Goal: Information Seeking & Learning: Learn about a topic

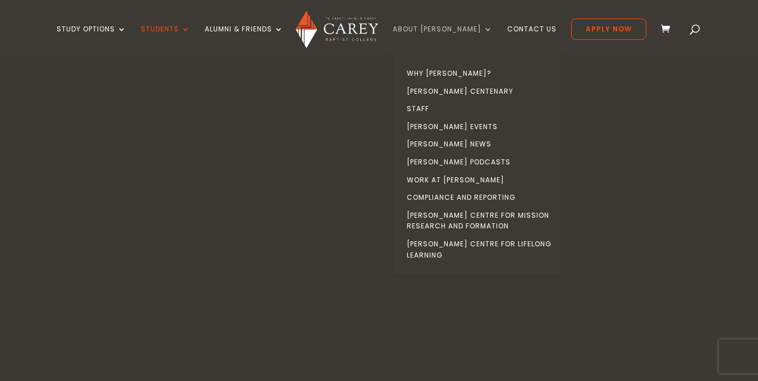
drag, startPoint x: 0, startPoint y: 0, endPoint x: 456, endPoint y: 31, distance: 457.4
click at [456, 31] on link "About [PERSON_NAME]" at bounding box center [443, 38] width 100 height 26
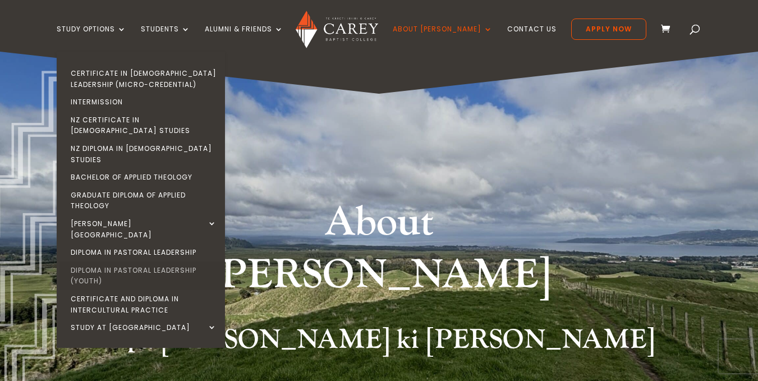
click at [183, 262] on link "Diploma in Pastoral Leadership (Youth)" at bounding box center [144, 276] width 168 height 29
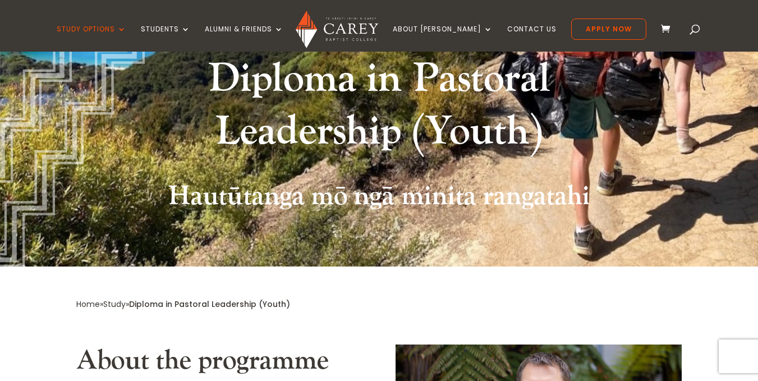
scroll to position [143, 0]
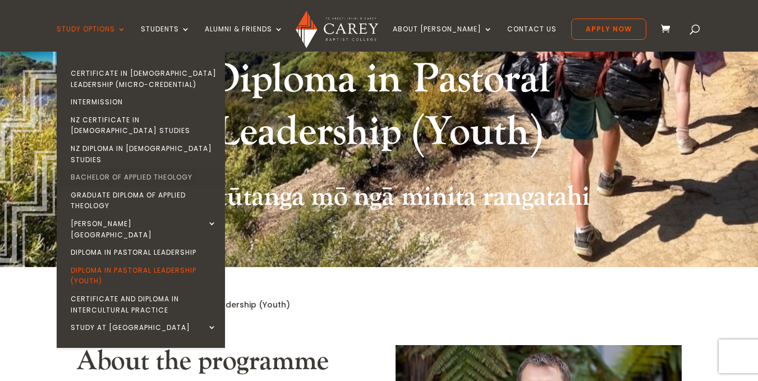
click at [175, 168] on link "Bachelor of Applied Theology" at bounding box center [144, 177] width 168 height 18
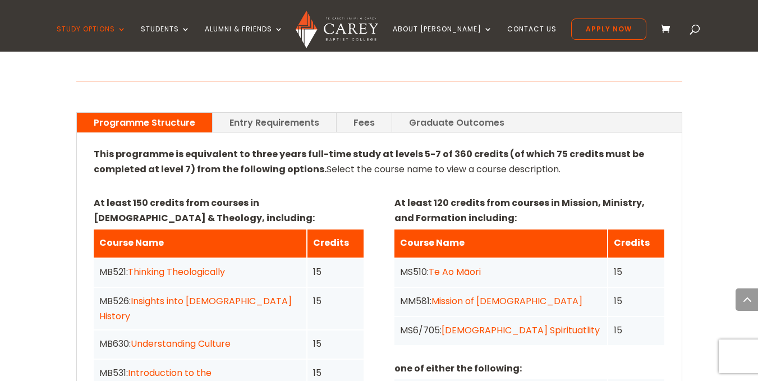
scroll to position [757, 0]
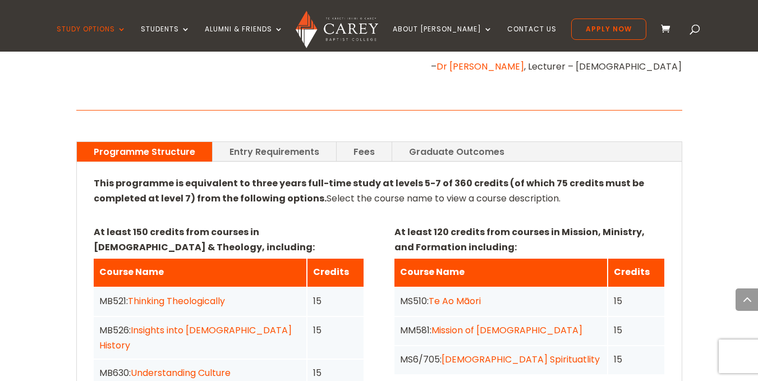
click at [447, 142] on link "Graduate Outcomes" at bounding box center [456, 152] width 129 height 20
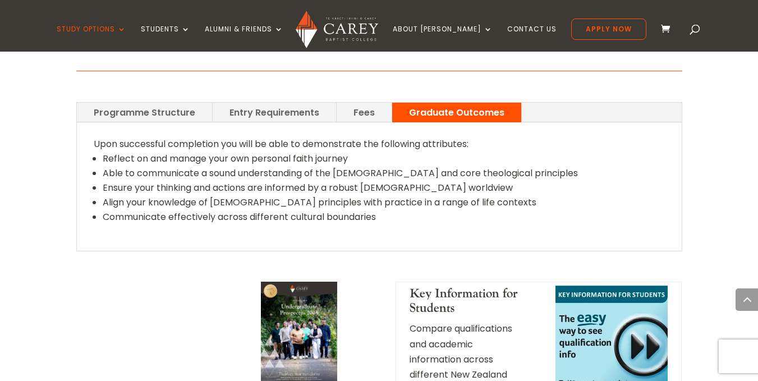
scroll to position [796, 0]
click at [365, 103] on link "Fees" at bounding box center [364, 113] width 55 height 20
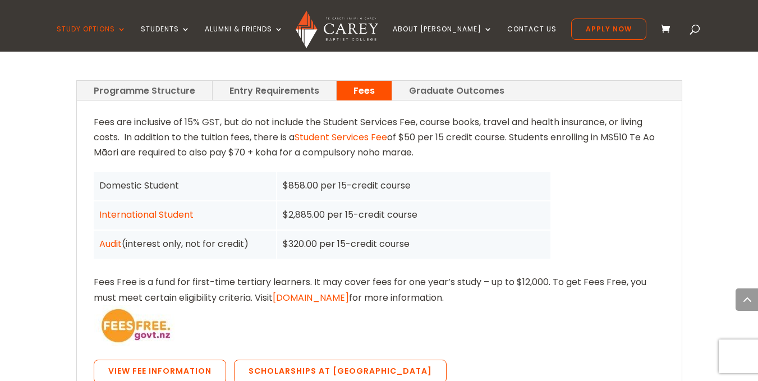
scroll to position [817, 0]
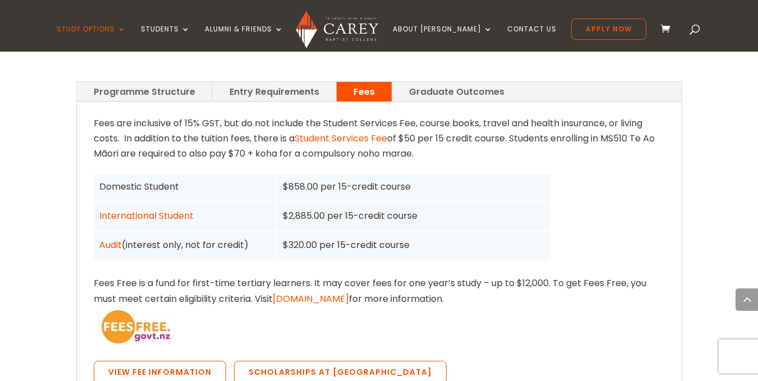
click at [282, 82] on link "Entry Requirements" at bounding box center [274, 92] width 123 height 20
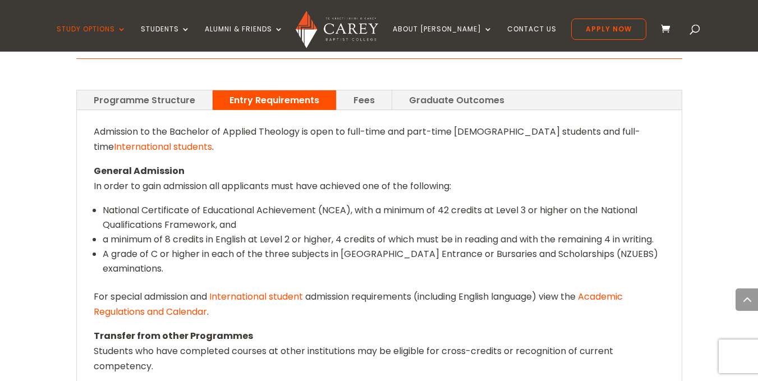
scroll to position [804, 0]
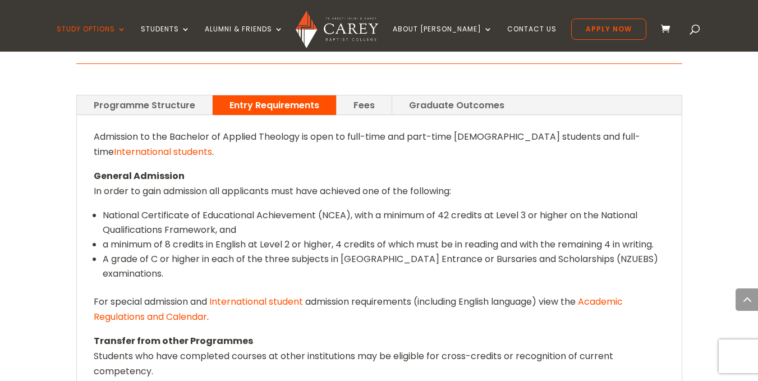
click at [183, 95] on link "Programme Structure" at bounding box center [144, 105] width 135 height 20
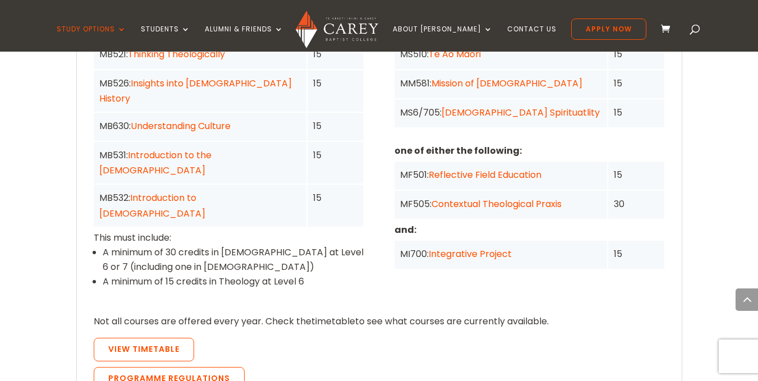
scroll to position [1006, 0]
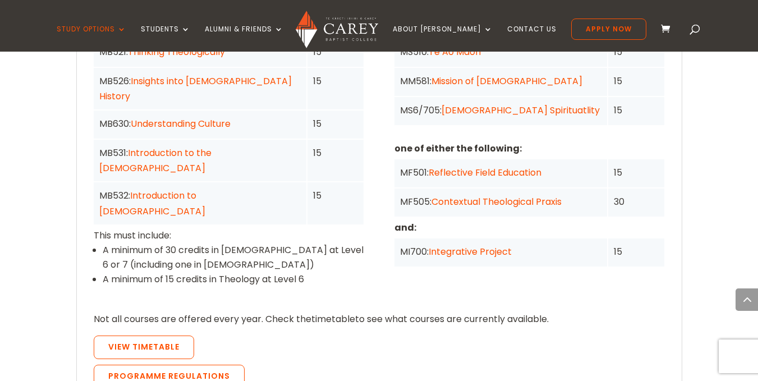
click at [401, 172] on div "MF501: Reflective Field Education" at bounding box center [501, 173] width 213 height 28
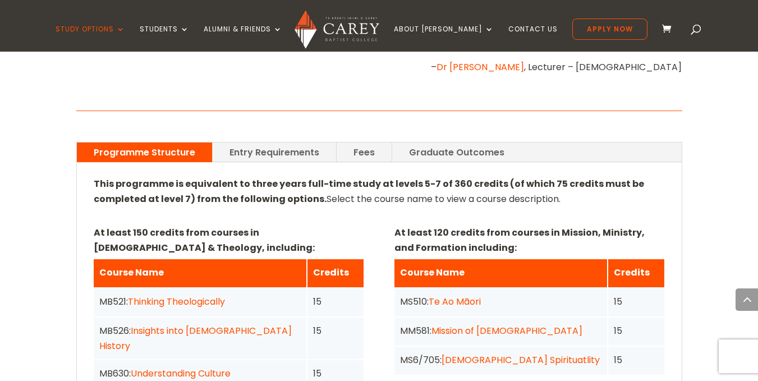
scroll to position [764, 0]
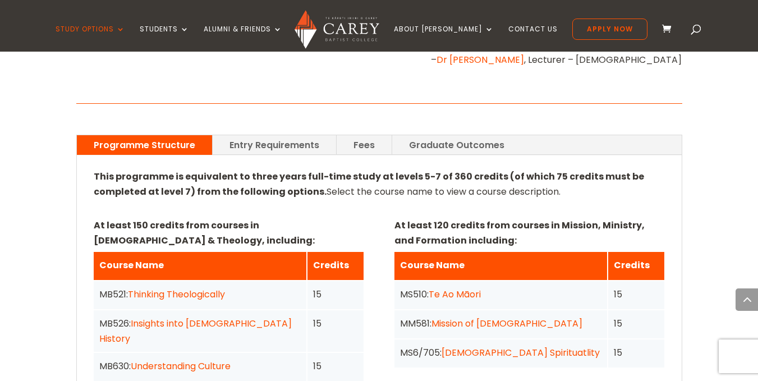
click at [273, 135] on link "Entry Requirements" at bounding box center [274, 145] width 123 height 20
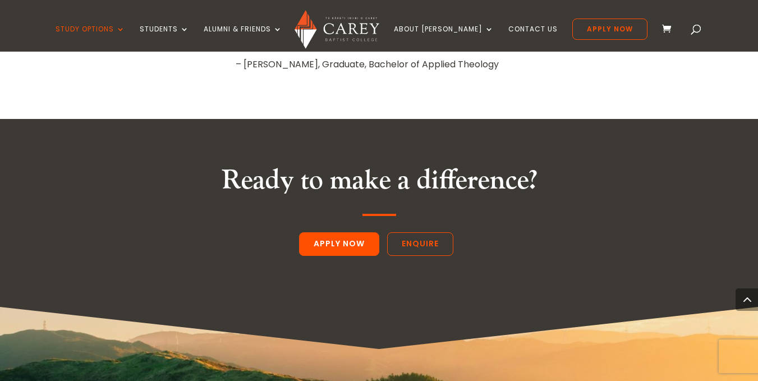
scroll to position [1592, 0]
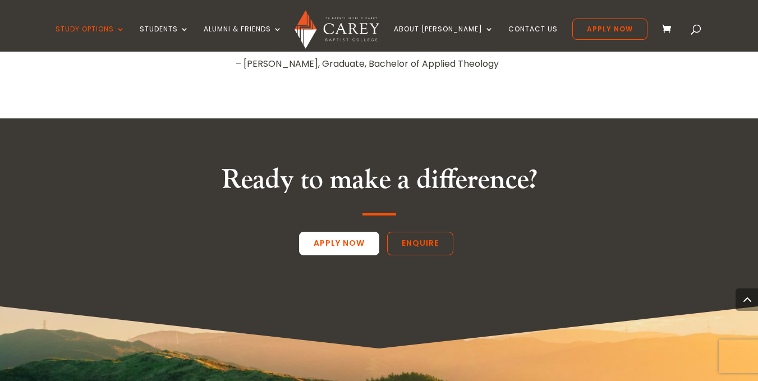
click at [333, 232] on link "Apply Now" at bounding box center [339, 244] width 80 height 24
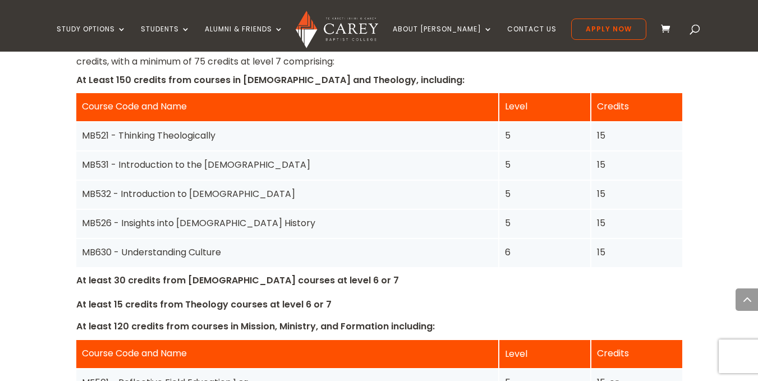
scroll to position [2009, 0]
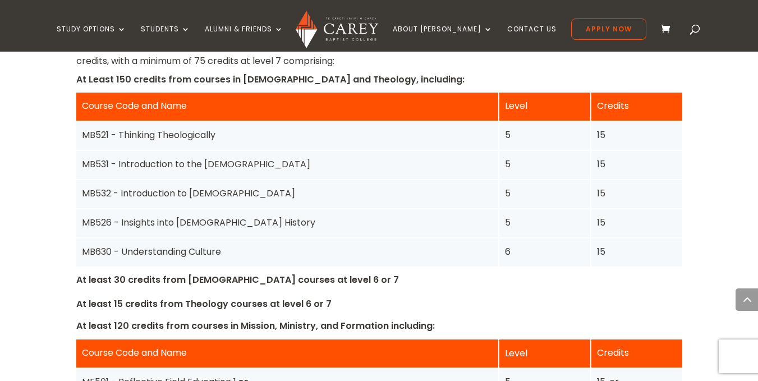
click at [464, 127] on div "MB521 - Thinking Theologically" at bounding box center [287, 134] width 411 height 15
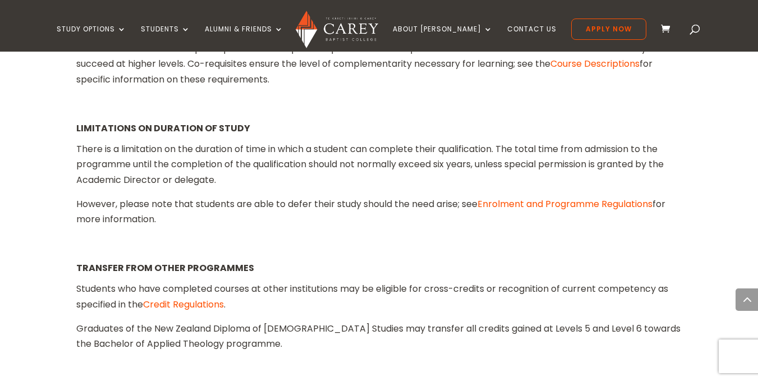
scroll to position [2041, 0]
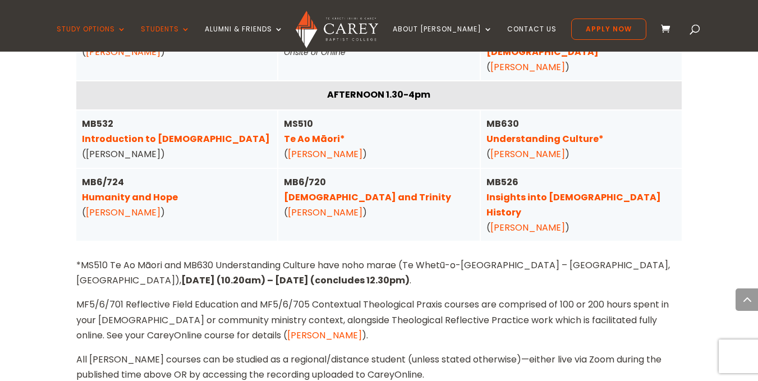
scroll to position [3081, 0]
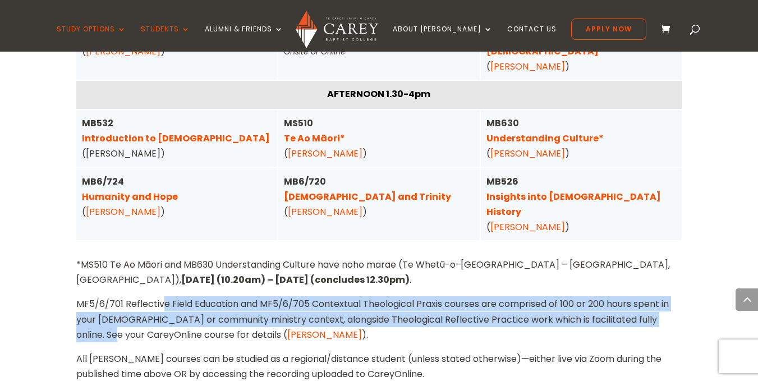
drag, startPoint x: 102, startPoint y: 270, endPoint x: 160, endPoint y: 248, distance: 62.5
click at [160, 296] on p "MF5/6/701 Reflective Field Education and MF5/6/705 Contextual Theological Praxi…" at bounding box center [379, 323] width 606 height 55
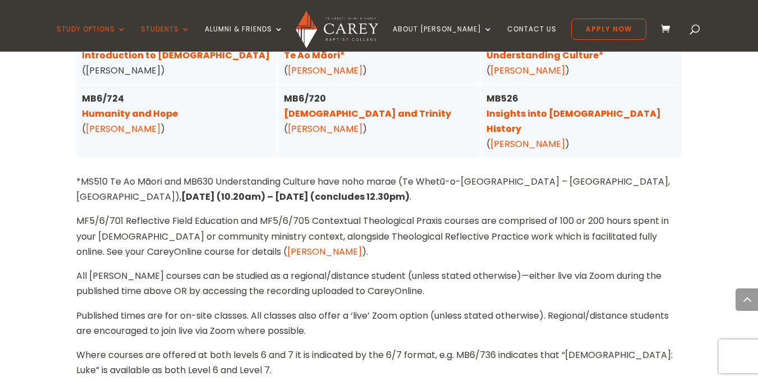
scroll to position [3137, 0]
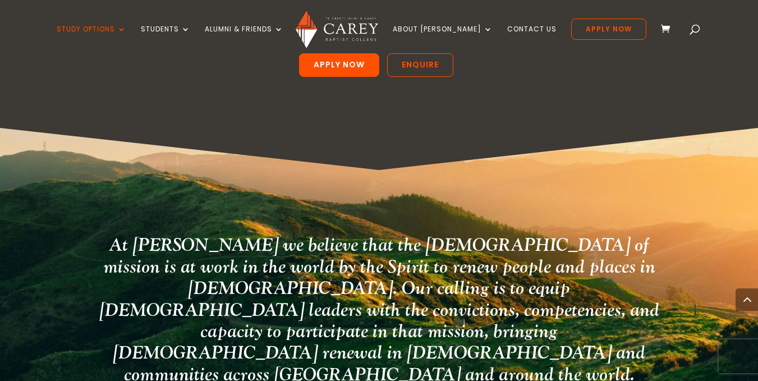
scroll to position [2217, 0]
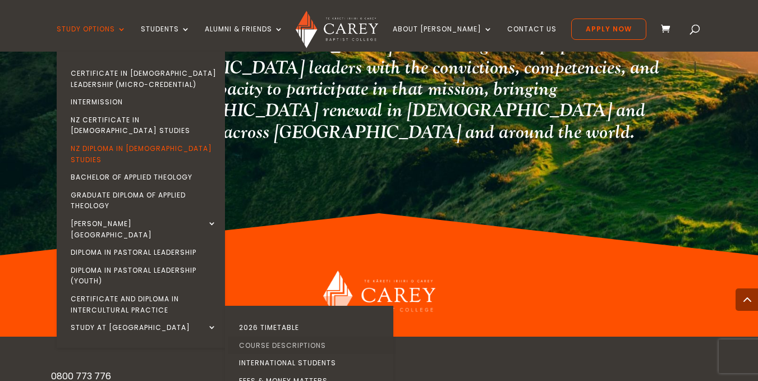
click at [303, 337] on link "Course Descriptions" at bounding box center [312, 346] width 168 height 18
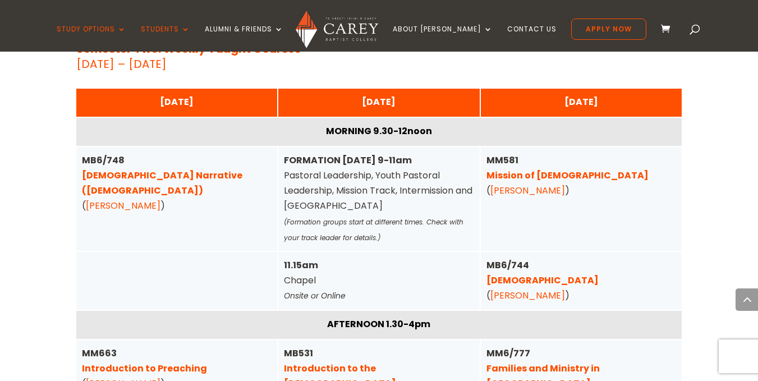
scroll to position [3813, 0]
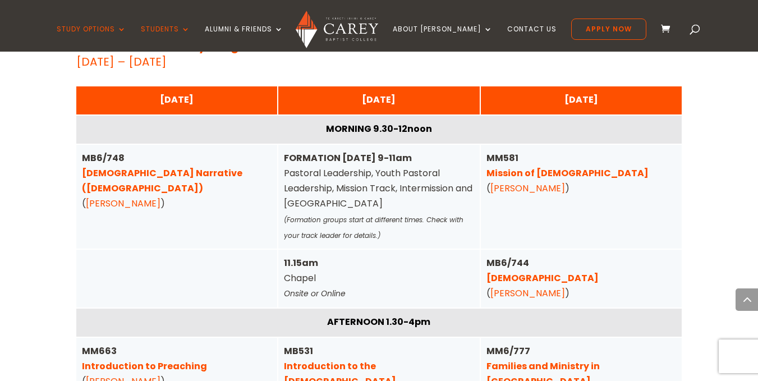
click at [182, 167] on link "Biblical Narrative (Old Testament)" at bounding box center [162, 181] width 161 height 28
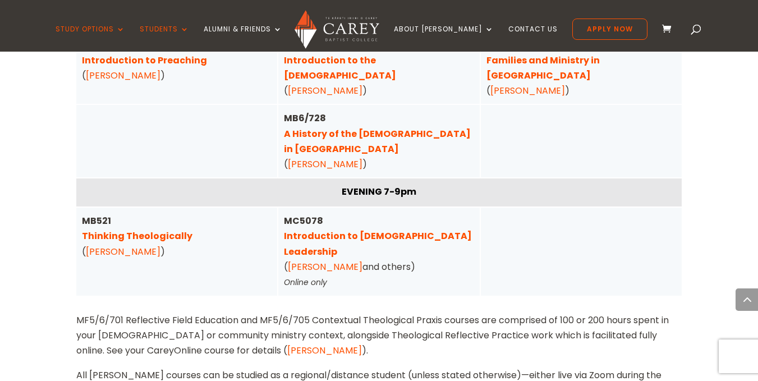
scroll to position [4120, 0]
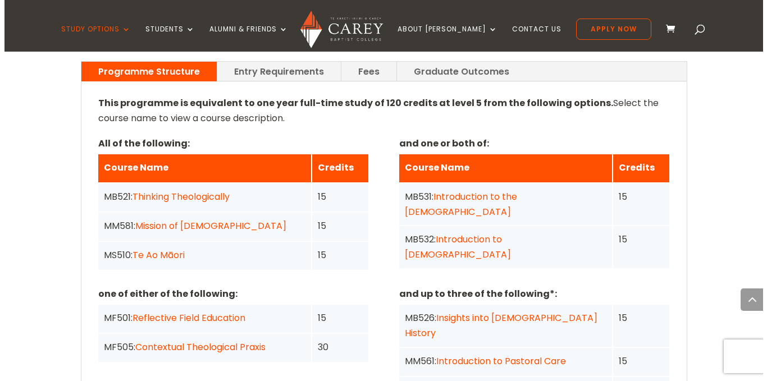
scroll to position [965, 0]
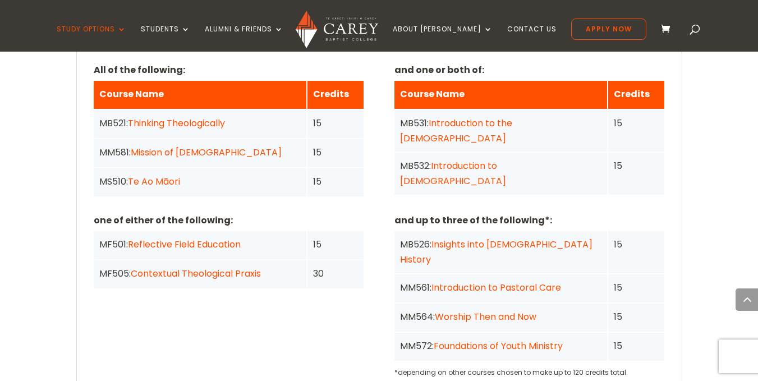
click at [464, 310] on link "Worship Then and Now" at bounding box center [486, 316] width 102 height 13
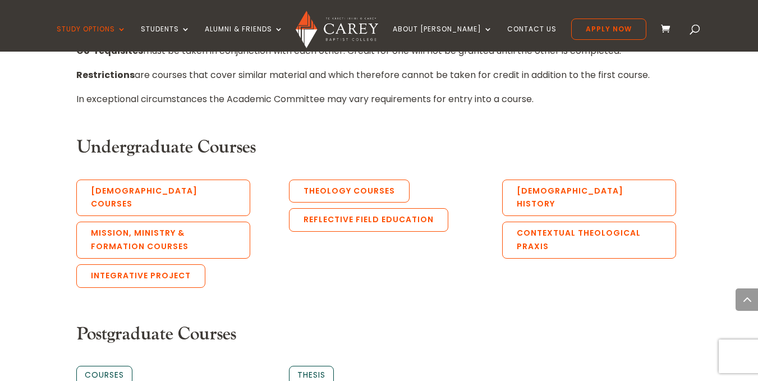
scroll to position [578, 0]
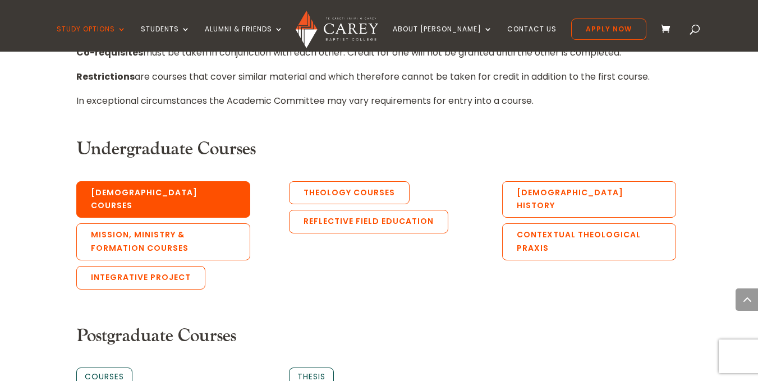
click at [154, 195] on link "[DEMOGRAPHIC_DATA] Courses" at bounding box center [163, 199] width 174 height 37
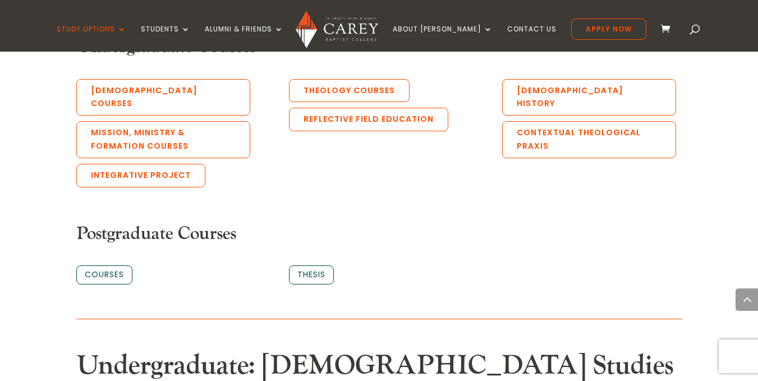
scroll to position [669, 0]
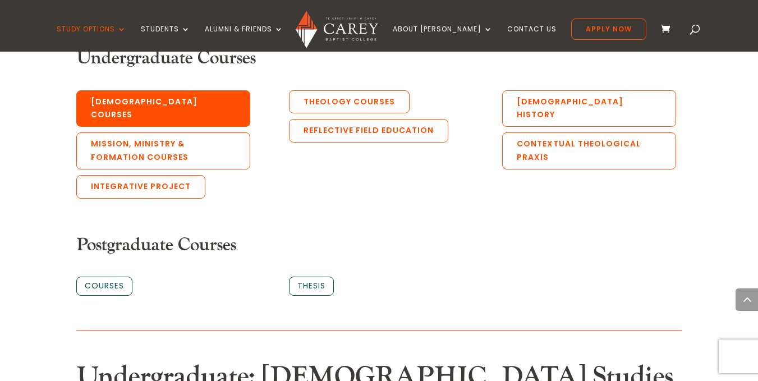
click at [168, 104] on link "Biblical Courses" at bounding box center [163, 108] width 174 height 37
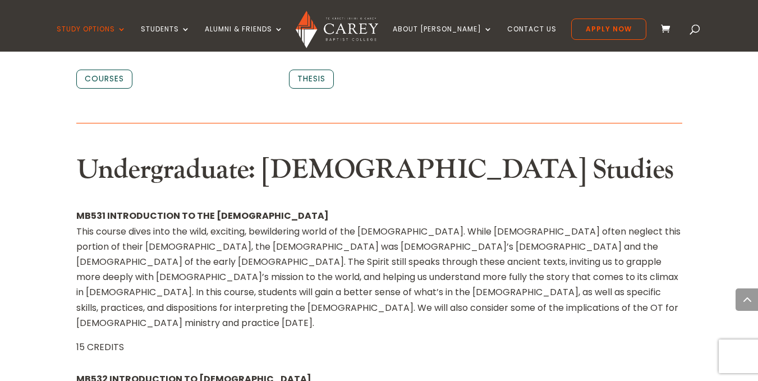
scroll to position [581, 0]
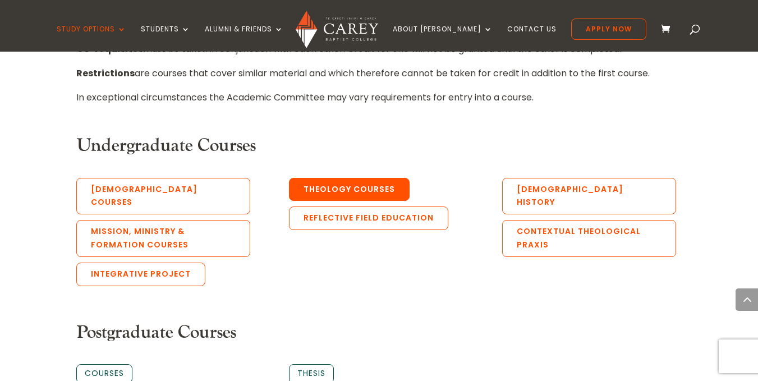
click at [333, 188] on link "Theology Courses" at bounding box center [349, 190] width 121 height 24
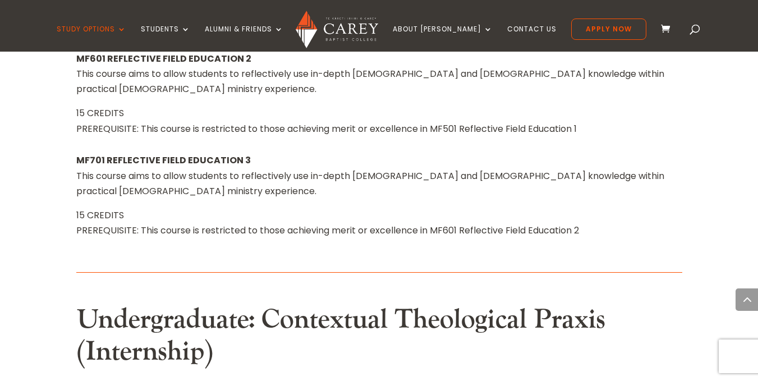
scroll to position [8226, 0]
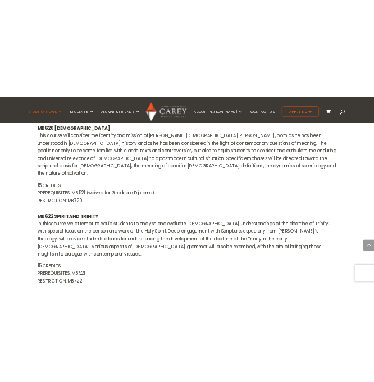
scroll to position [5288, 0]
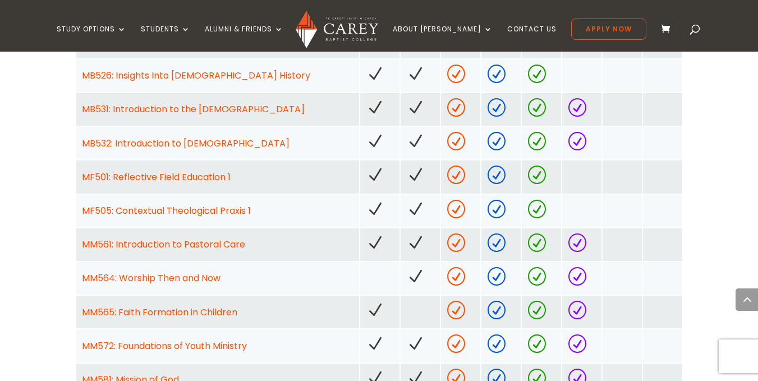
scroll to position [703, 0]
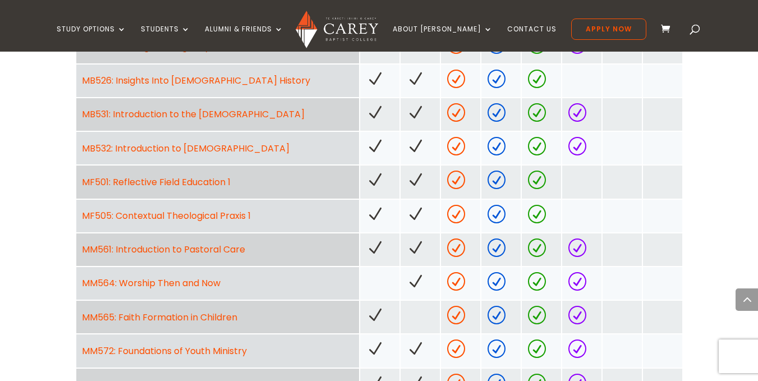
click at [181, 317] on link "MM565: Faith Formation in Children" at bounding box center [159, 317] width 155 height 13
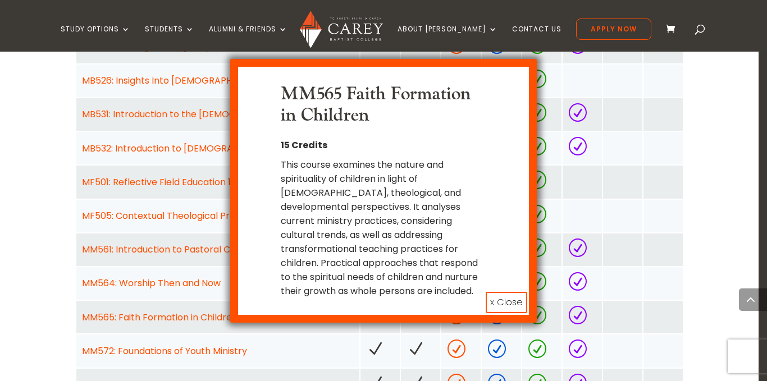
click at [509, 300] on button "x Close" at bounding box center [507, 302] width 42 height 21
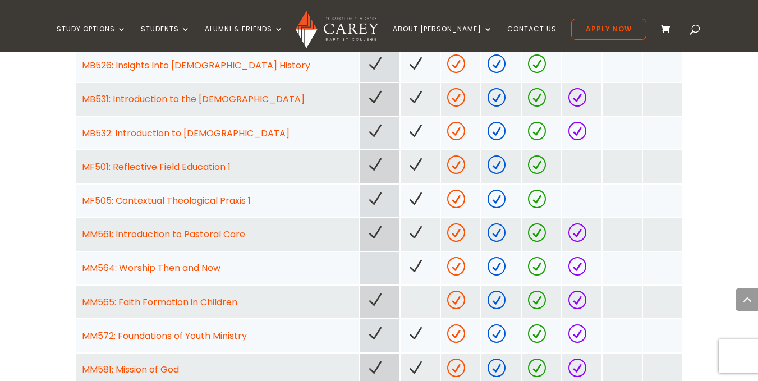
scroll to position [717, 0]
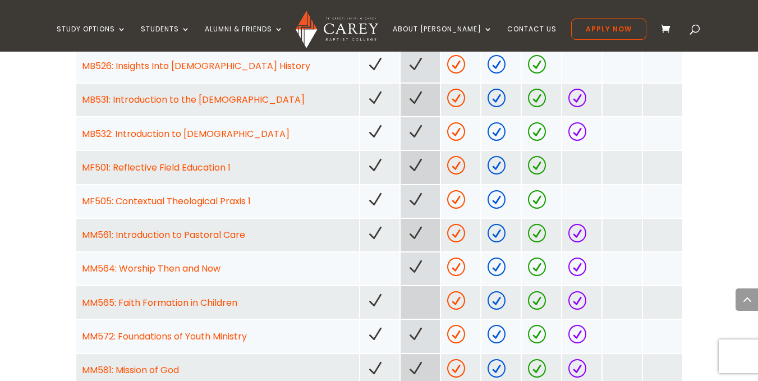
click at [431, 271] on div at bounding box center [420, 268] width 28 height 21
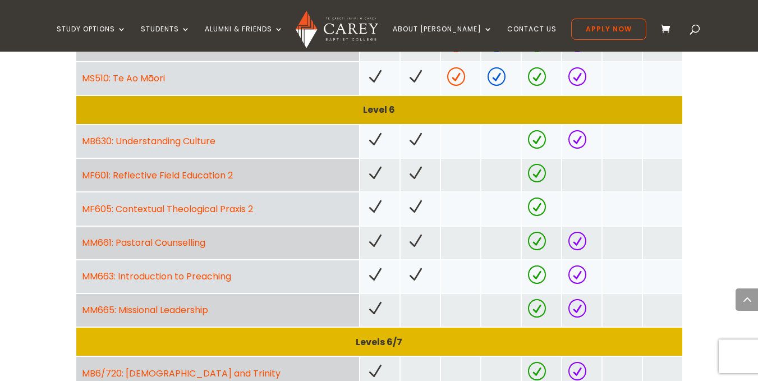
scroll to position [1044, 0]
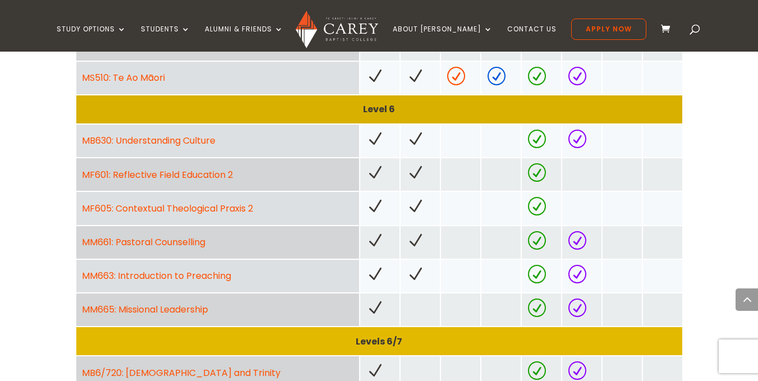
click at [179, 241] on link "MM661: Pastoral Counselling" at bounding box center [143, 242] width 123 height 13
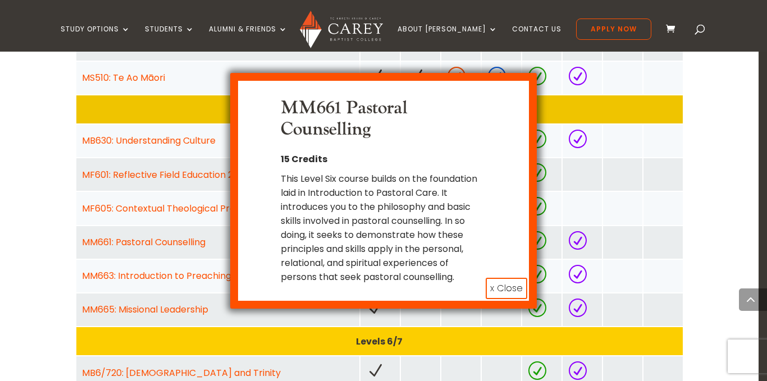
click at [509, 291] on button "x Close" at bounding box center [507, 288] width 42 height 21
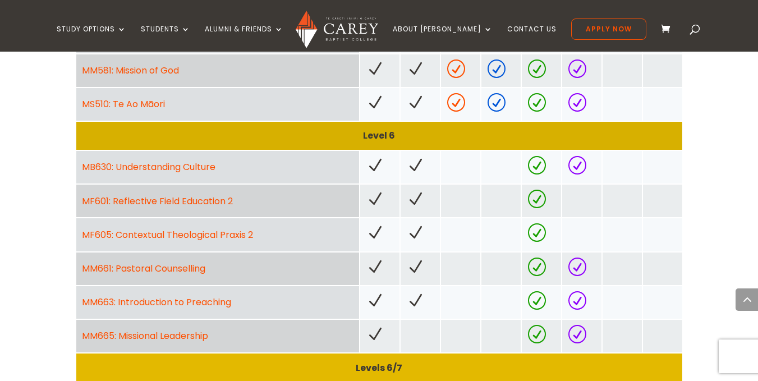
scroll to position [1018, 0]
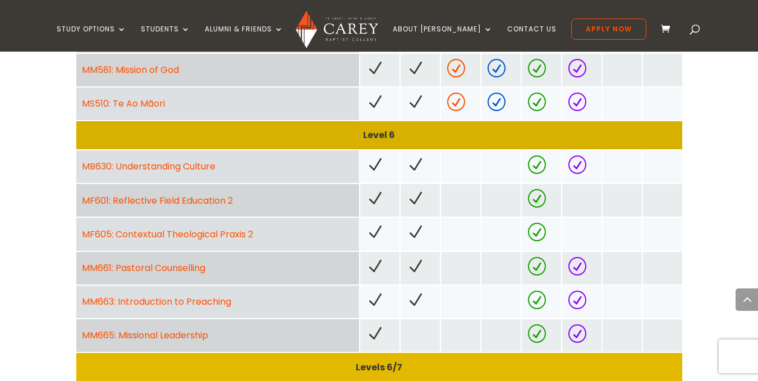
click at [176, 265] on link "MM661: Pastoral Counselling" at bounding box center [143, 268] width 123 height 13
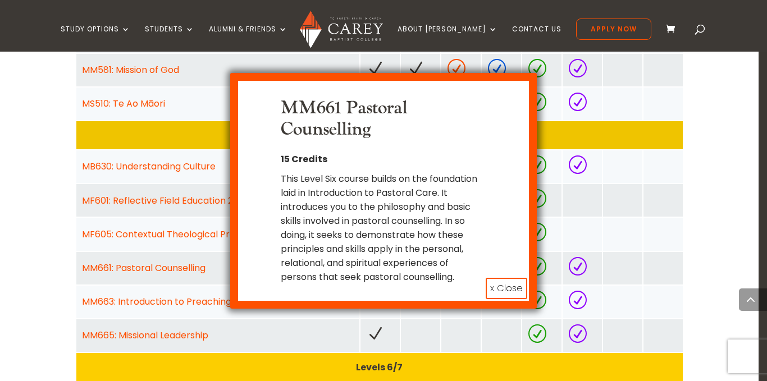
drag, startPoint x: 176, startPoint y: 265, endPoint x: 87, endPoint y: 248, distance: 90.3
click at [87, 248] on div "MM661 Pastoral Counselling 15 Credits This Level Six course builds on the found…" at bounding box center [383, 190] width 767 height 381
click at [59, 267] on div "MM661 Pastoral Counselling 15 Credits This Level Six course builds on the found…" at bounding box center [383, 190] width 767 height 381
click at [515, 285] on button "x Close" at bounding box center [507, 288] width 42 height 21
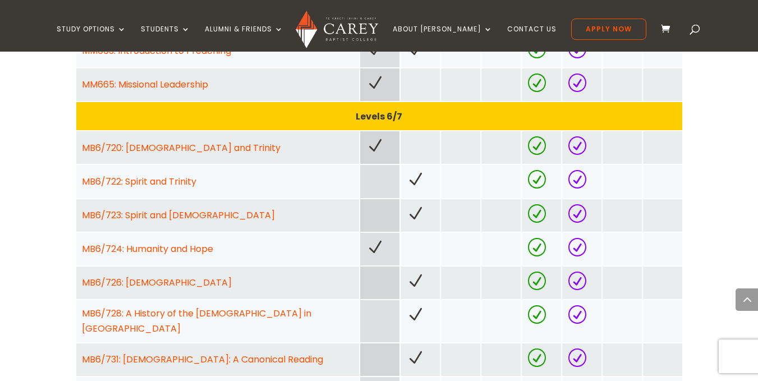
scroll to position [1296, 0]
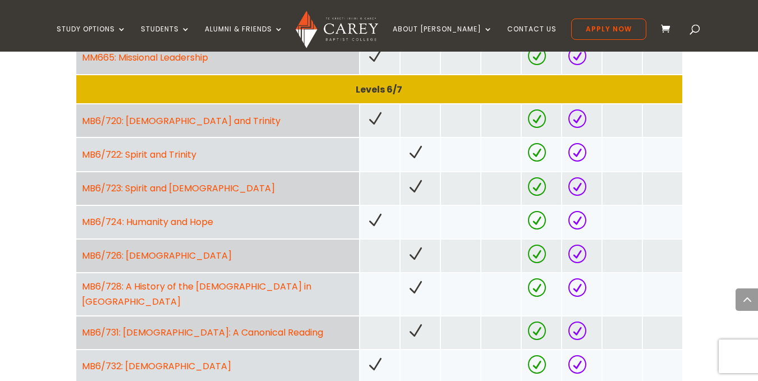
click at [167, 225] on link "MB6/724: Humanity and Hope" at bounding box center [147, 222] width 131 height 13
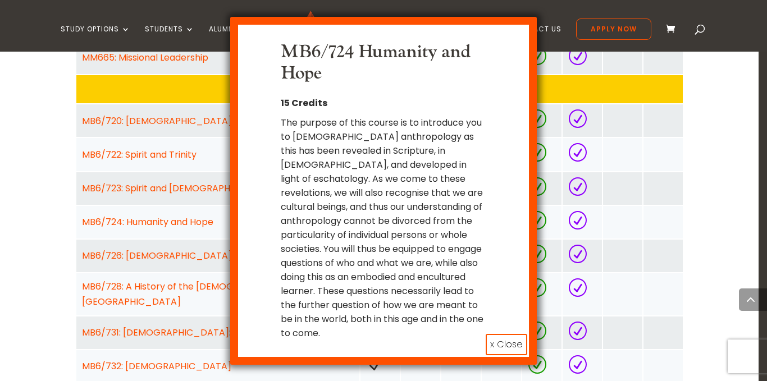
click at [498, 345] on button "x Close" at bounding box center [507, 344] width 42 height 21
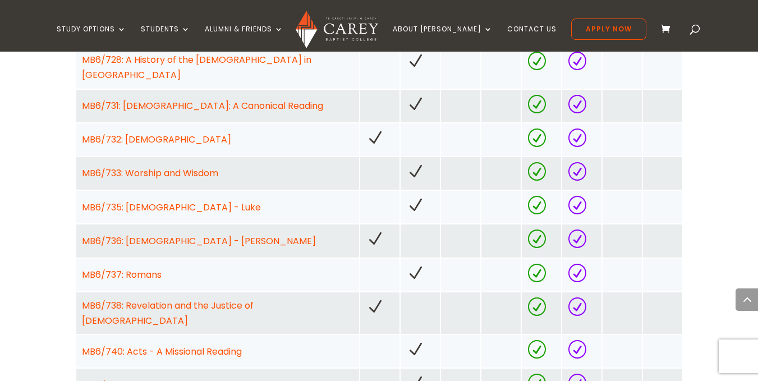
scroll to position [1523, 0]
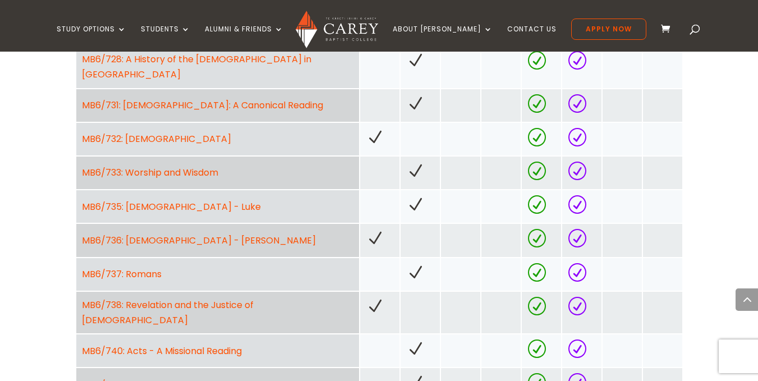
click at [158, 167] on link "MB6/733: Worship and Wisdom" at bounding box center [150, 172] width 136 height 13
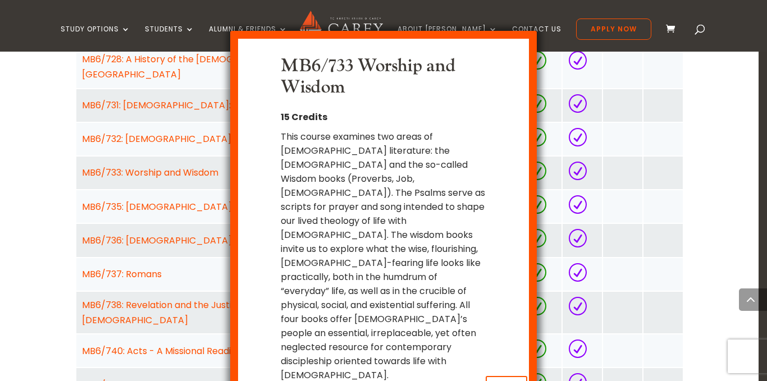
click at [502, 376] on button "x Close" at bounding box center [507, 386] width 42 height 21
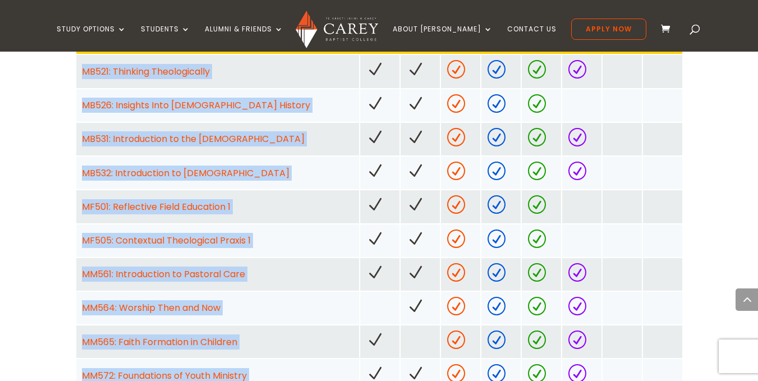
scroll to position [554, 0]
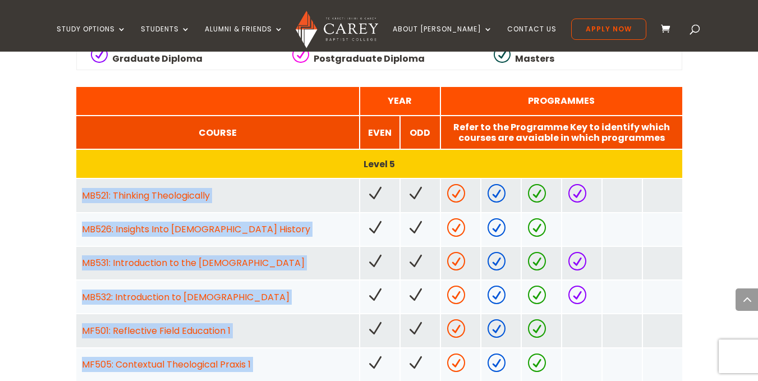
drag, startPoint x: 303, startPoint y: 271, endPoint x: 75, endPoint y: 198, distance: 239.7
copy div "MB521: Thinking Theologically MB526: Insights Into Church History MB531: Introd…"
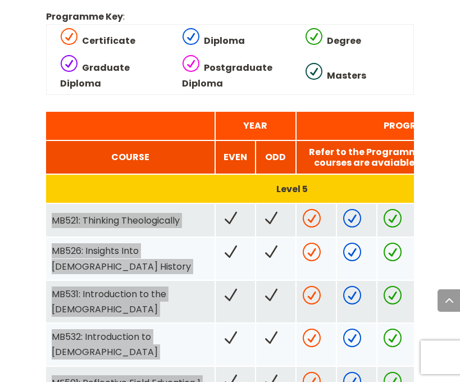
scroll to position [640, 0]
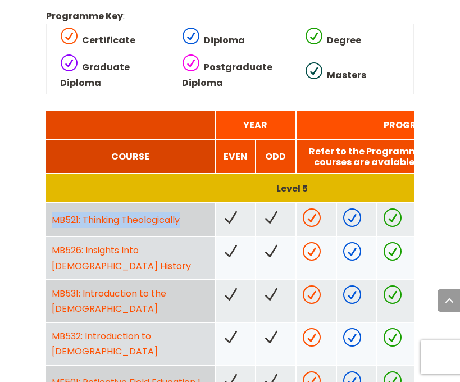
drag, startPoint x: 188, startPoint y: 215, endPoint x: 52, endPoint y: 220, distance: 136.5
click at [52, 220] on div "MB521: Thinking Theologically" at bounding box center [130, 219] width 157 height 15
copy link "MB521: Thinking Theologically"
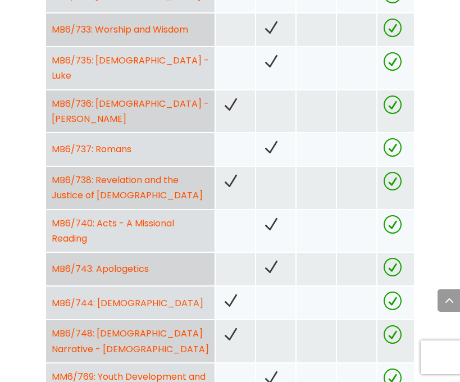
scroll to position [1884, 0]
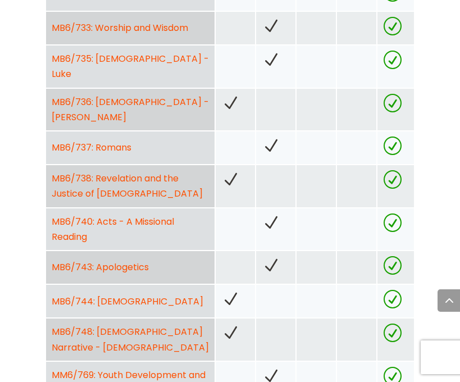
click at [109, 172] on link "MB6/738: Revelation and the Justice of God" at bounding box center [127, 186] width 151 height 28
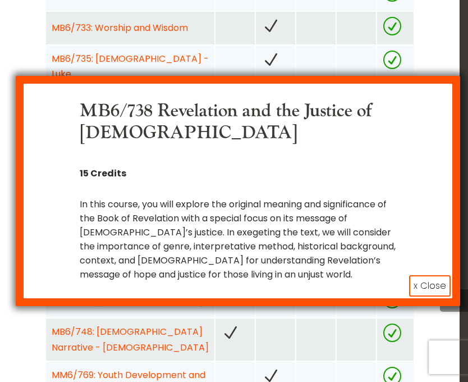
click at [413, 283] on button "x Close" at bounding box center [430, 285] width 42 height 21
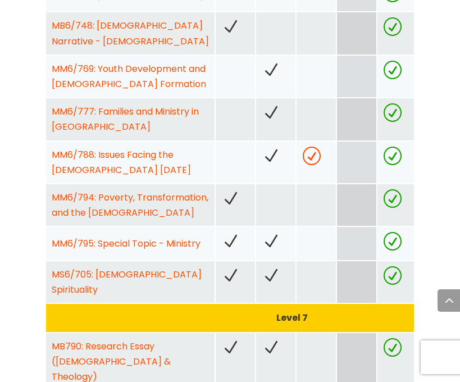
scroll to position [2191, 0]
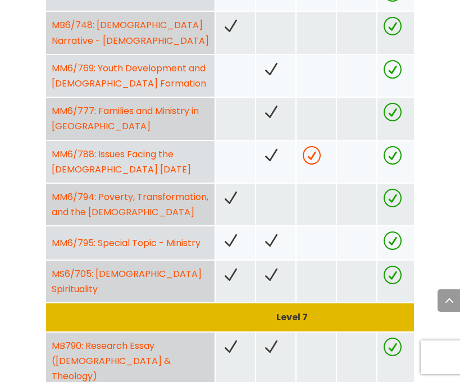
click at [122, 62] on link "MM6/769: Youth Development and Gospel Formation" at bounding box center [129, 76] width 154 height 28
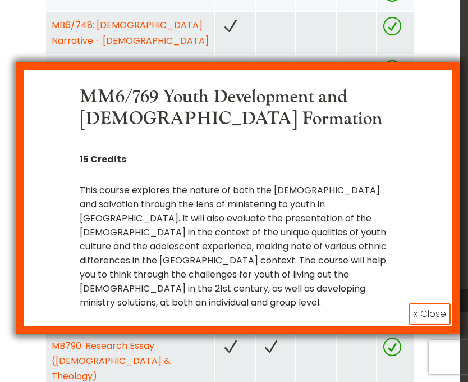
click at [411, 303] on button "x Close" at bounding box center [430, 313] width 42 height 21
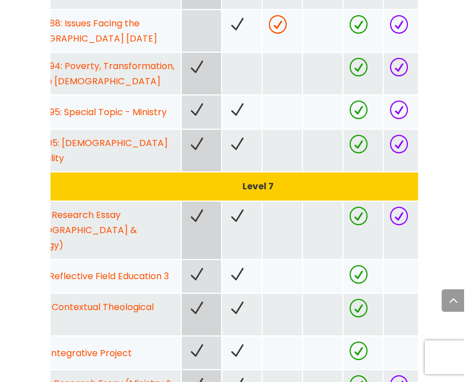
scroll to position [0, 0]
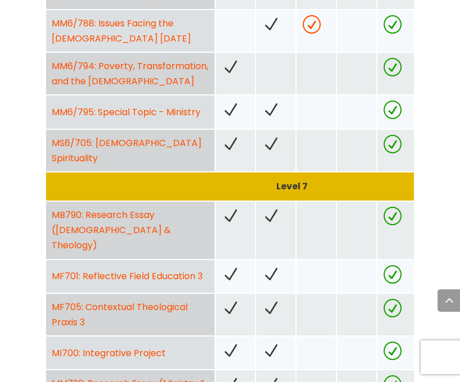
click at [171, 208] on link "MB790: Research Essay (Bible & Theology)" at bounding box center [111, 229] width 119 height 43
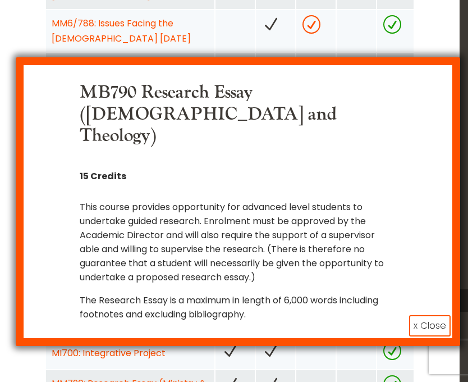
click at [423, 315] on button "x Close" at bounding box center [430, 325] width 42 height 21
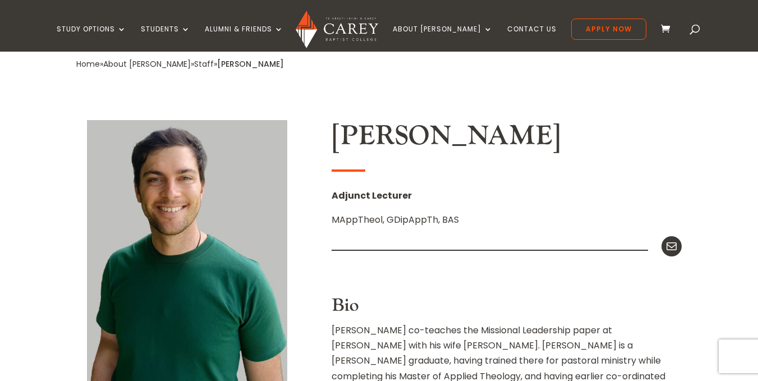
scroll to position [236, 0]
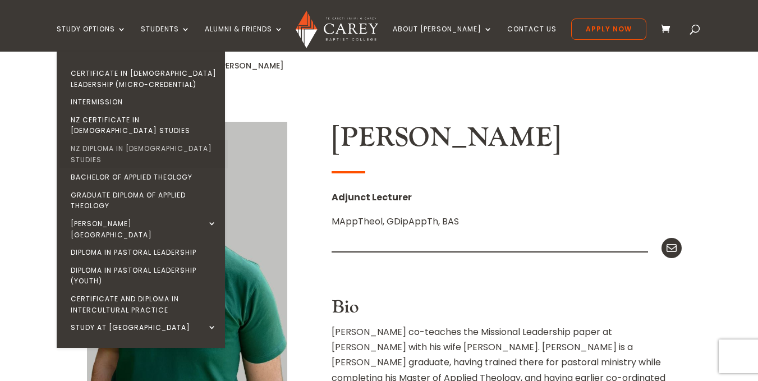
click at [165, 141] on link "NZ Diploma in [DEMOGRAPHIC_DATA] Studies" at bounding box center [144, 154] width 168 height 29
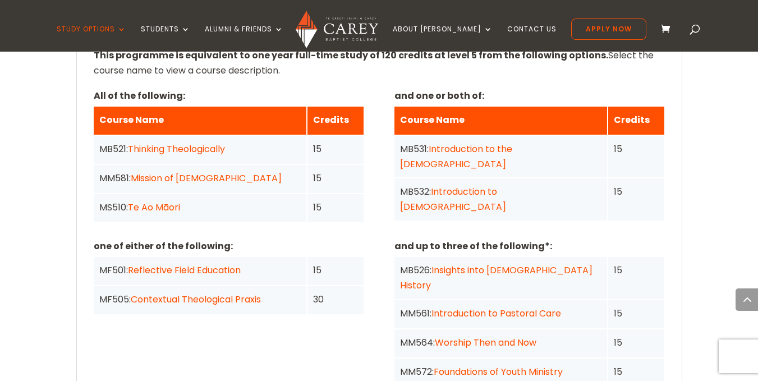
scroll to position [938, 0]
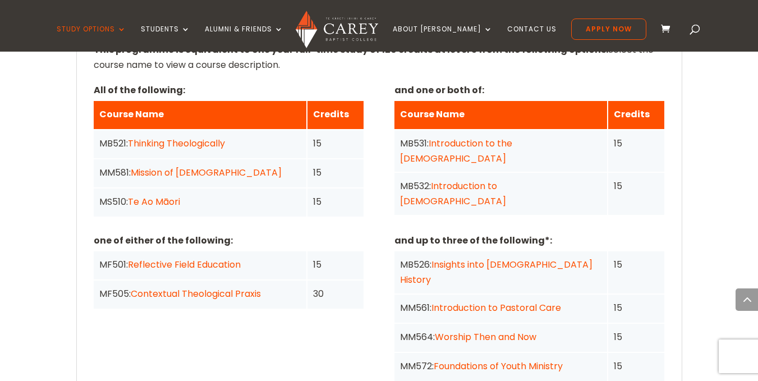
click at [462, 331] on link "Worship Then and Now" at bounding box center [486, 337] width 102 height 13
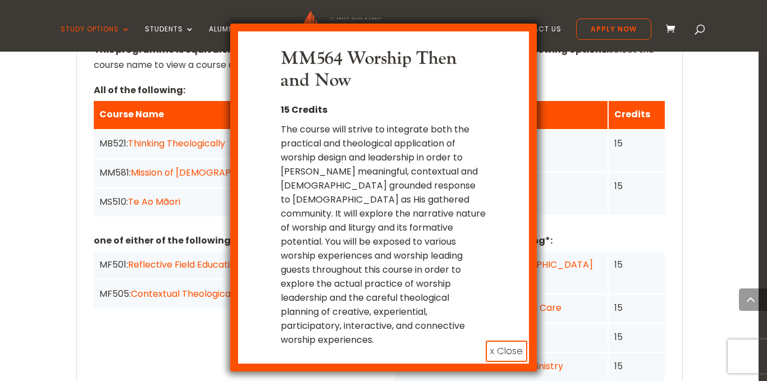
click at [501, 341] on button "x Close" at bounding box center [507, 351] width 42 height 21
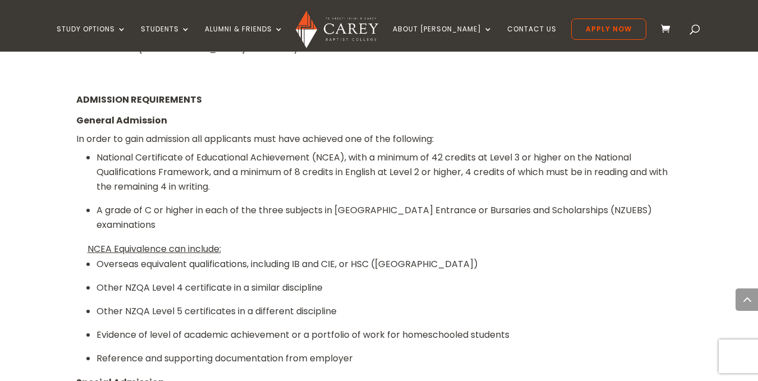
scroll to position [1146, 0]
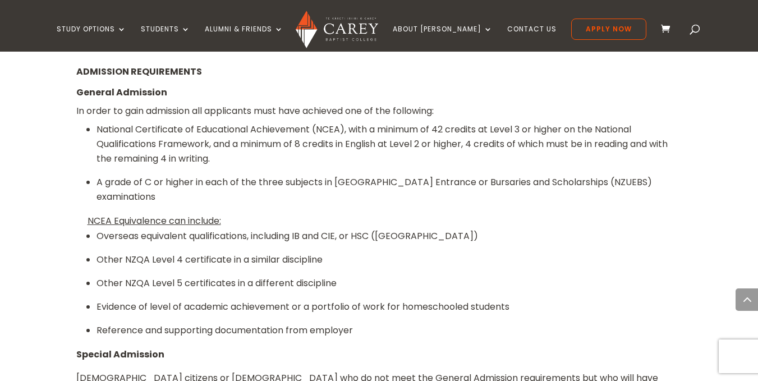
click at [367, 300] on li "Evidence of level of academic achievement or a portfolio of work for homeschool…" at bounding box center [390, 307] width 586 height 15
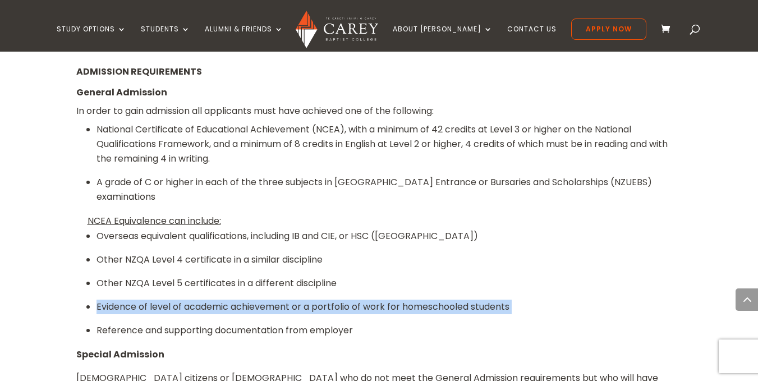
click at [367, 300] on li "Evidence of level of academic achievement or a portfolio of work for homeschool…" at bounding box center [390, 307] width 586 height 15
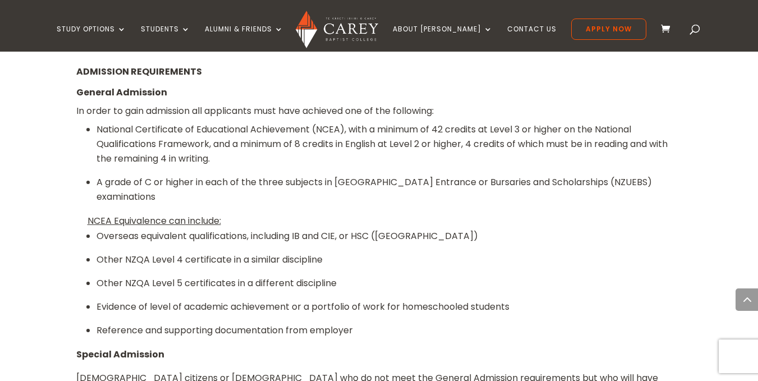
click at [312, 323] on li "Reference and supporting documentation from employer" at bounding box center [390, 330] width 586 height 15
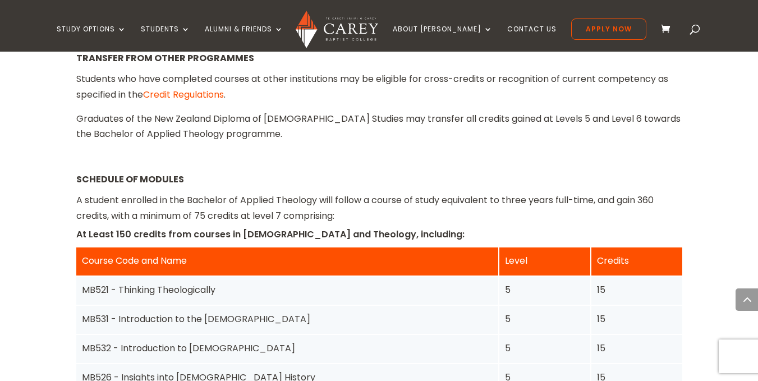
scroll to position [1859, 0]
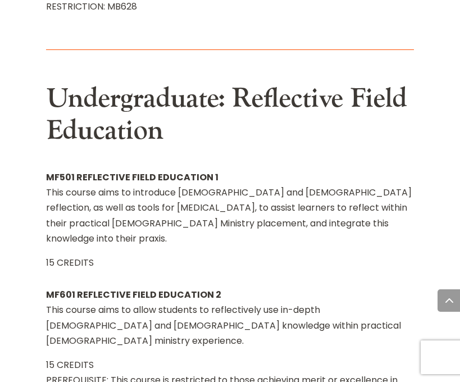
scroll to position [10812, 0]
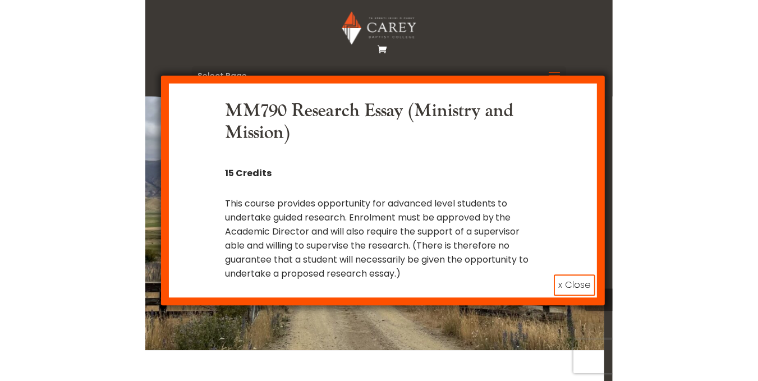
scroll to position [2322, 0]
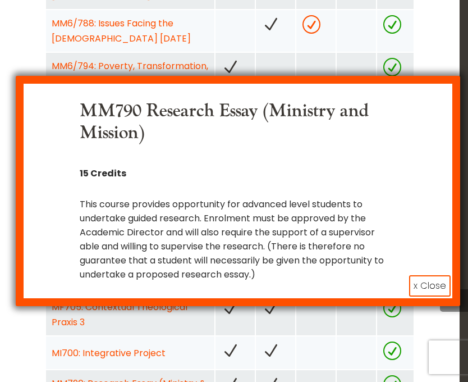
click at [421, 286] on button "x Close" at bounding box center [430, 285] width 42 height 21
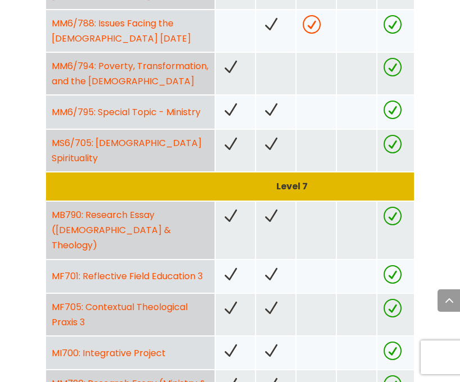
click at [147, 346] on link "MI700: Integrative Project" at bounding box center [109, 352] width 114 height 13
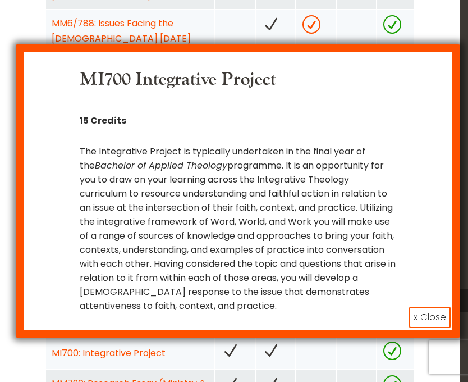
click at [413, 321] on button "x Close" at bounding box center [430, 316] width 42 height 21
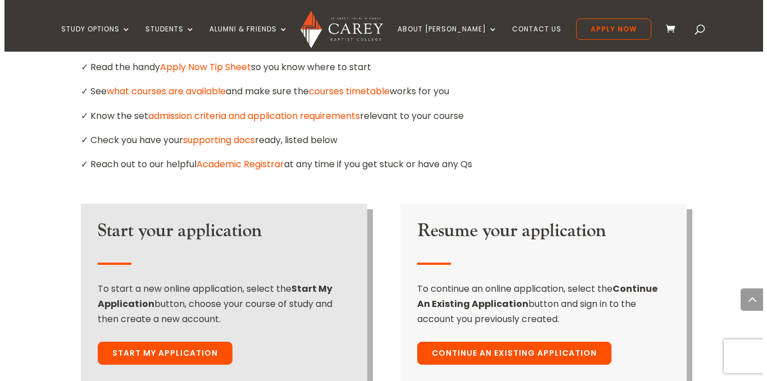
scroll to position [739, 0]
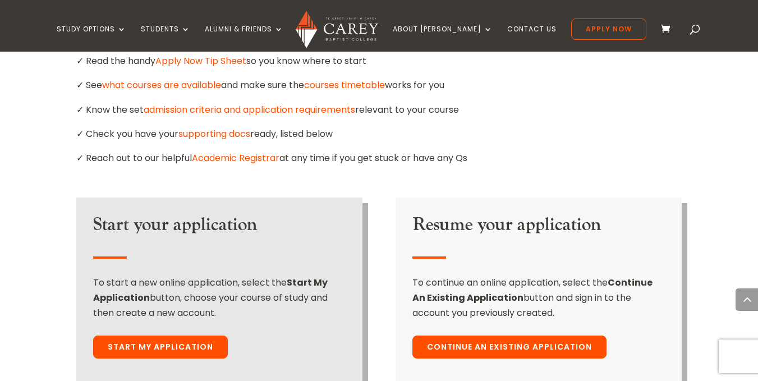
click at [148, 301] on div "Start your application To start a new online application, select the Start My A…" at bounding box center [219, 290] width 286 height 184
click at [148, 336] on link "Start My Application" at bounding box center [160, 348] width 135 height 24
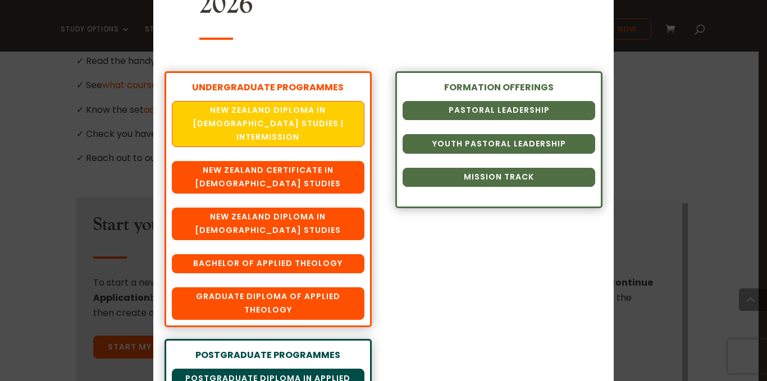
scroll to position [122, 0]
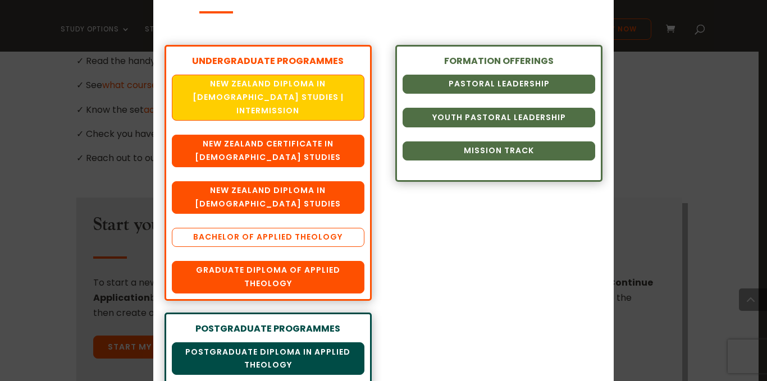
click at [294, 228] on link "Bachelor of Applied Theology" at bounding box center [268, 237] width 192 height 19
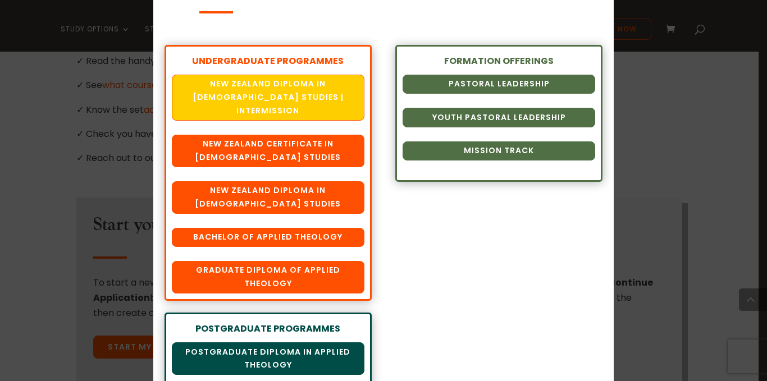
scroll to position [172, 0]
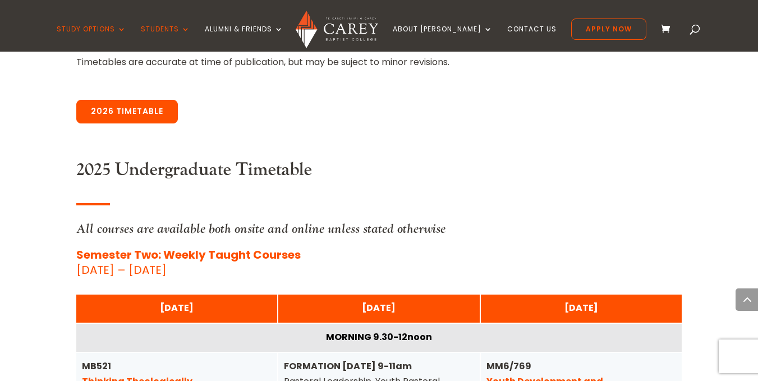
click at [135, 123] on link "2026 Timetable" at bounding box center [127, 112] width 102 height 24
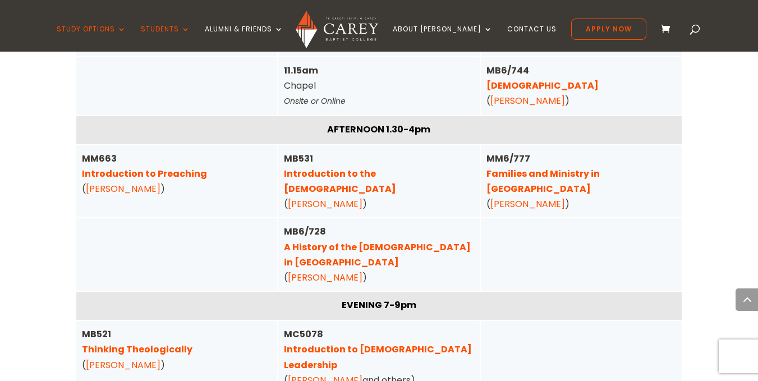
scroll to position [4006, 0]
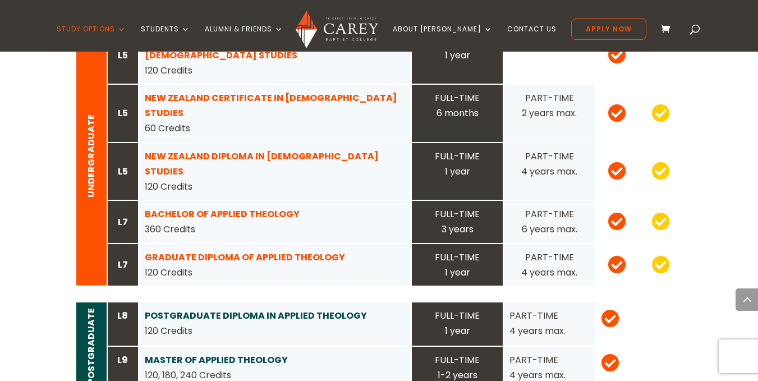
scroll to position [1192, 0]
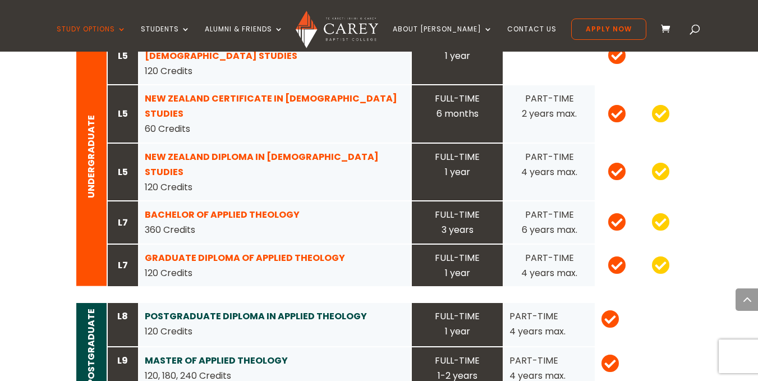
click at [190, 354] on strong "MASTER OF APPLIED THEOLOGY" at bounding box center [216, 360] width 143 height 13
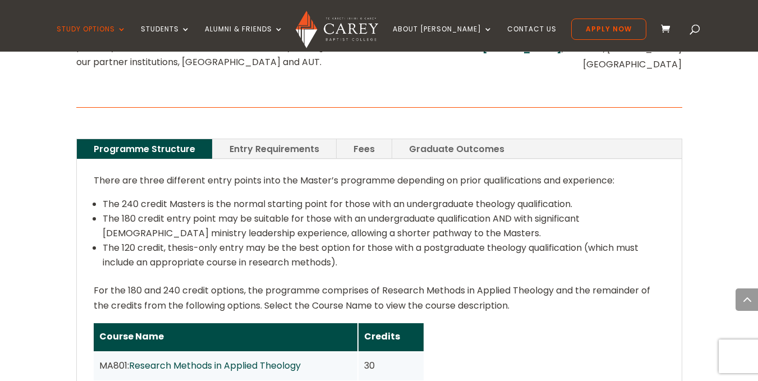
scroll to position [754, 0]
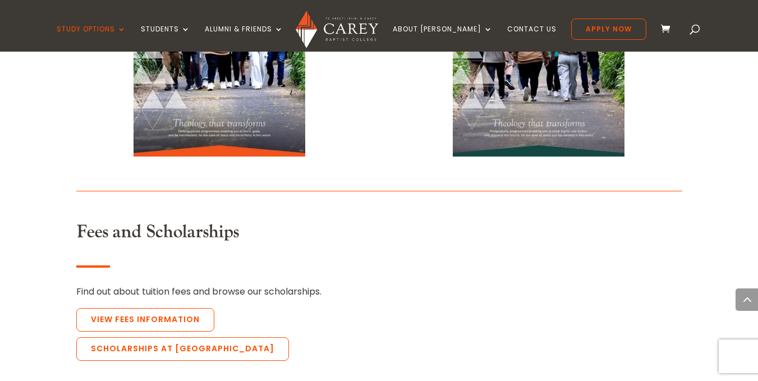
scroll to position [2514, 0]
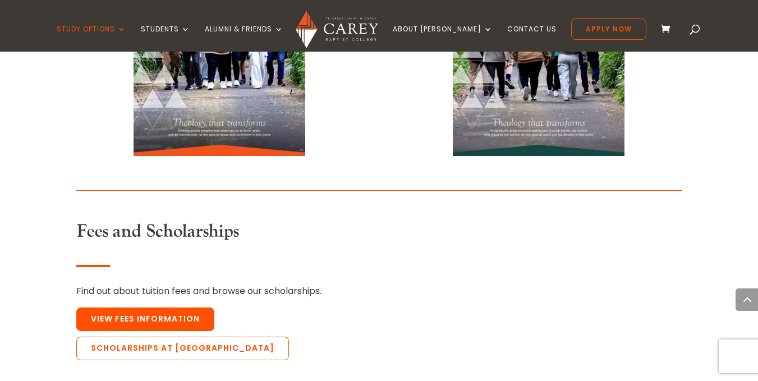
click at [115, 308] on link "View Fees Information" at bounding box center [145, 320] width 138 height 24
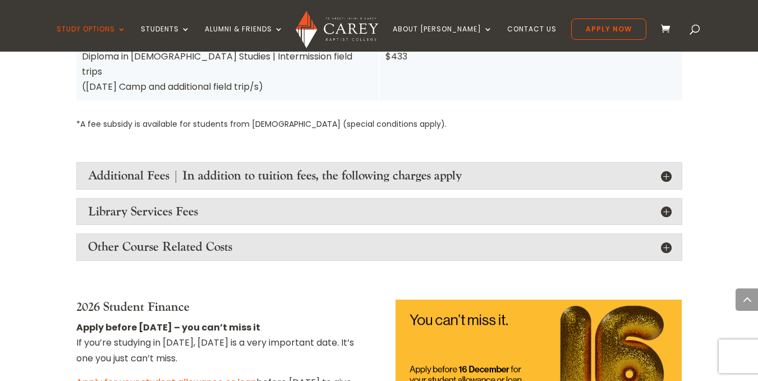
scroll to position [1395, 0]
click at [144, 204] on h4 "Library Services Fees" at bounding box center [379, 211] width 583 height 15
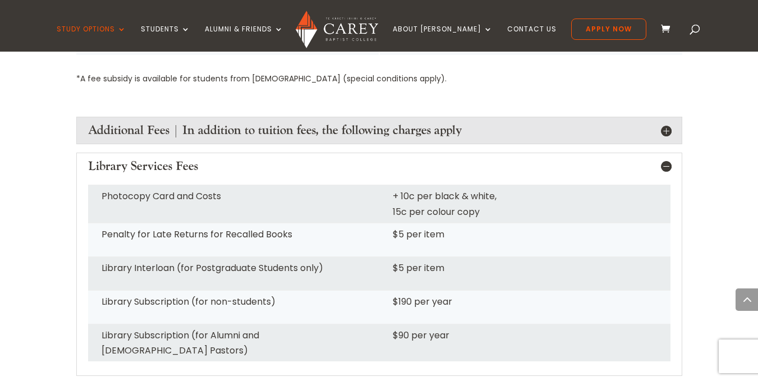
scroll to position [1476, 0]
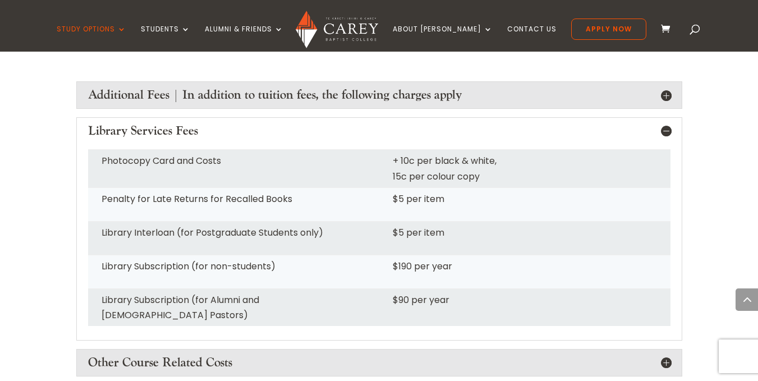
click at [667, 123] on h4 "Library Services Fees" at bounding box center [379, 130] width 583 height 15
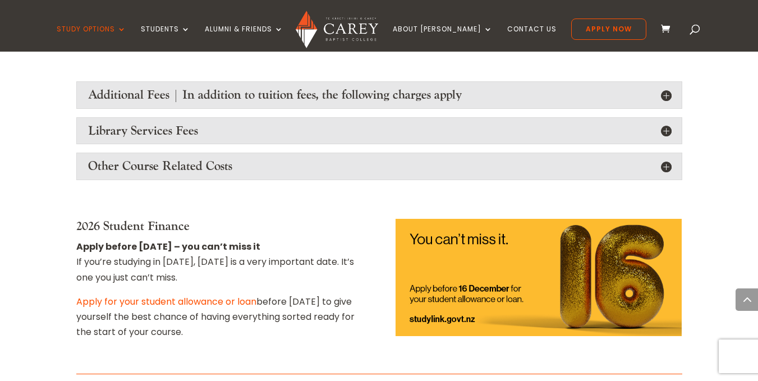
click at [667, 88] on h4 "Additional Fees | In addition to tuition fees, the following charges apply" at bounding box center [379, 95] width 583 height 15
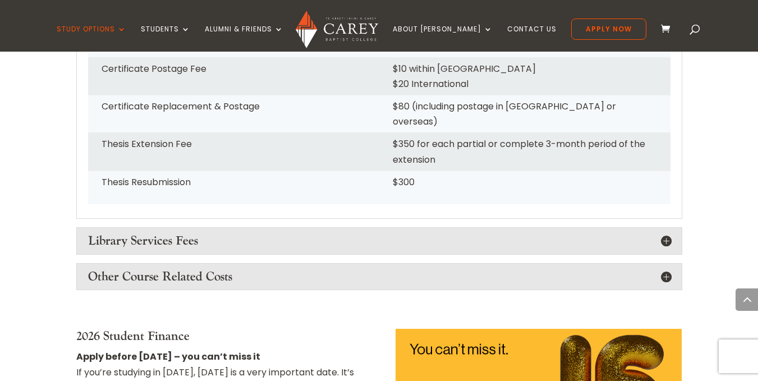
scroll to position [1819, 0]
click at [661, 269] on h4 "Other Course Related Costs" at bounding box center [379, 276] width 583 height 15
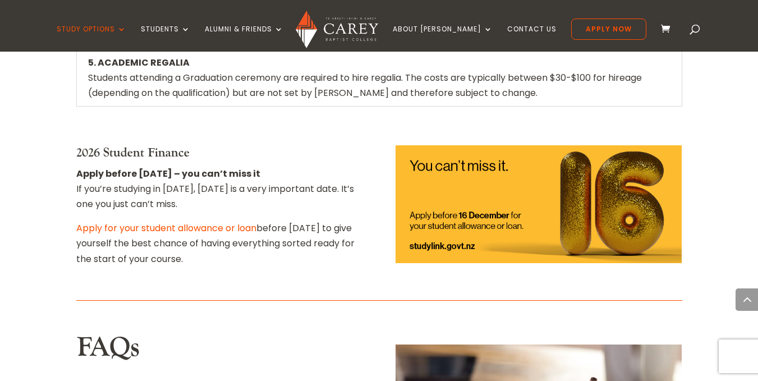
scroll to position [2373, 0]
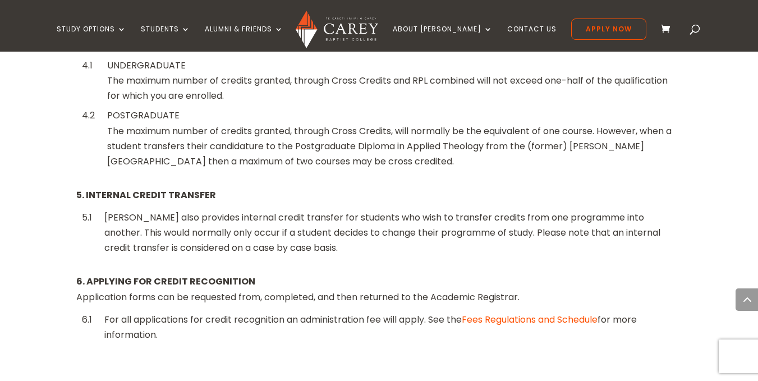
scroll to position [1088, 0]
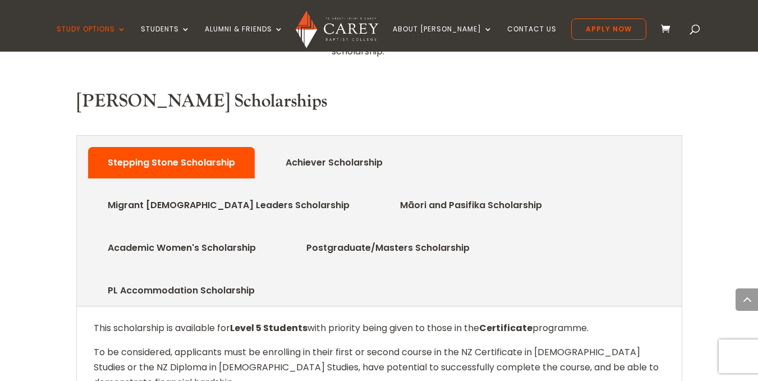
scroll to position [543, 0]
click at [359, 152] on link "Achiever Scholarship" at bounding box center [334, 163] width 131 height 22
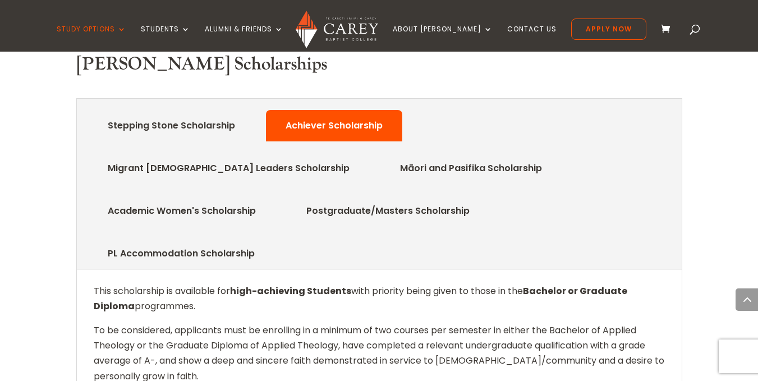
scroll to position [582, 0]
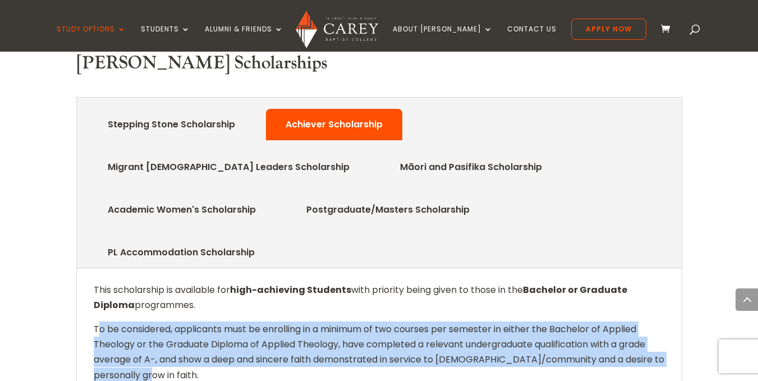
drag, startPoint x: 97, startPoint y: 219, endPoint x: 188, endPoint y: 274, distance: 106.8
click at [188, 322] on p "To be considered, applicants must be enrolling in a minimum of two courses per …" at bounding box center [379, 357] width 571 height 70
drag, startPoint x: 95, startPoint y: 223, endPoint x: 149, endPoint y: 280, distance: 77.4
click at [149, 322] on p "To be considered, applicants must be enrolling in a minimum of two courses per …" at bounding box center [379, 357] width 571 height 70
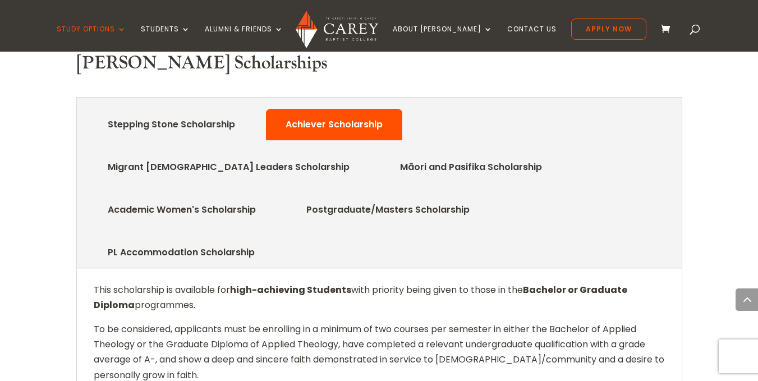
click at [167, 322] on p "To be considered, applicants must be enrolling in a minimum of two courses per …" at bounding box center [379, 357] width 571 height 70
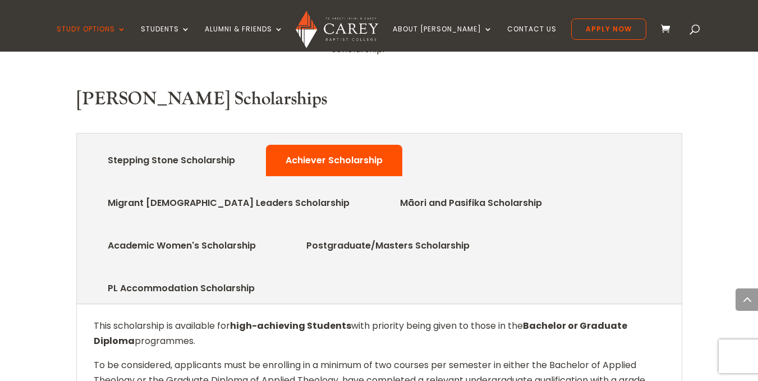
scroll to position [546, 0]
click at [498, 134] on ul "Stepping Stone Scholarship Achiever Scholarship Migrant [DEMOGRAPHIC_DATA] Lead…" at bounding box center [379, 219] width 605 height 171
click at [367, 193] on link "Migrant [DEMOGRAPHIC_DATA] Leaders Scholarship" at bounding box center [229, 204] width 276 height 22
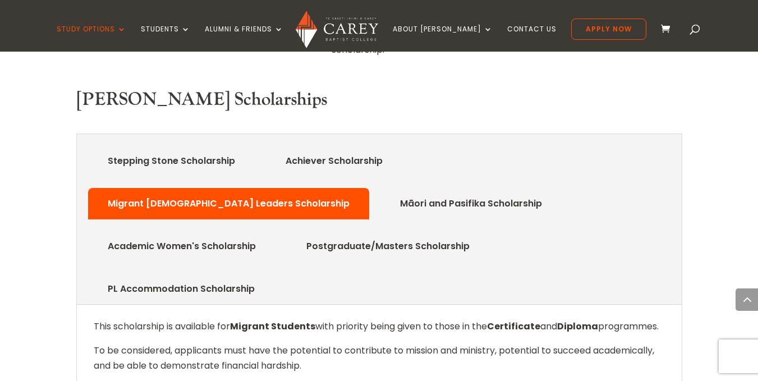
click at [381, 188] on li "Māori and Pasifika Scholarship" at bounding box center [471, 203] width 181 height 31
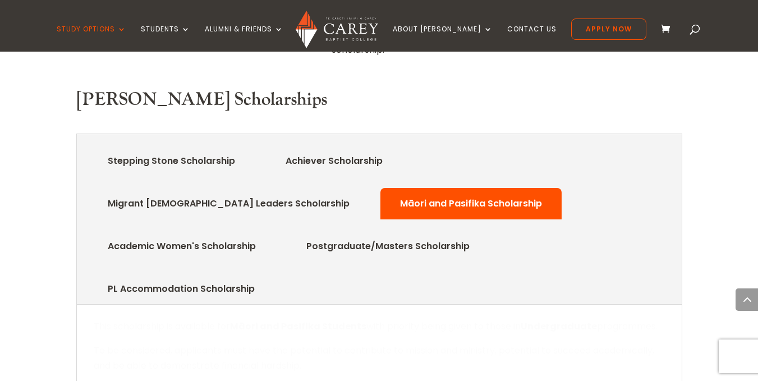
click at [273, 235] on link "Academic Women's Scholarship" at bounding box center [182, 246] width 182 height 22
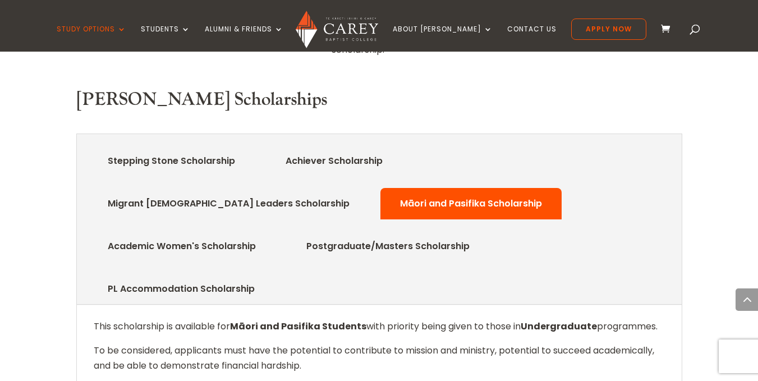
click at [273, 235] on link "Academic Women's Scholarship" at bounding box center [182, 246] width 182 height 22
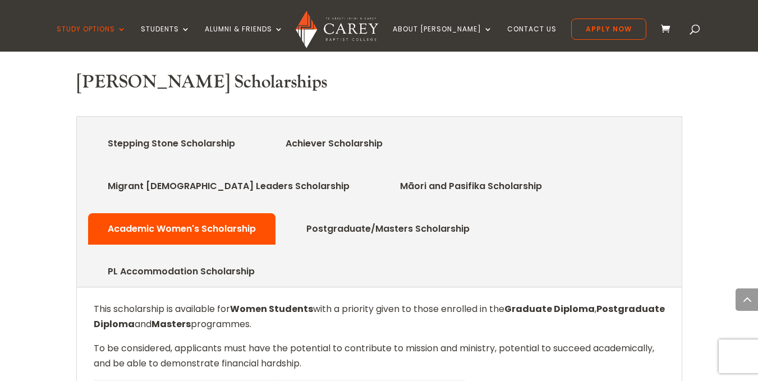
scroll to position [564, 0]
click at [487, 217] on link "Postgraduate/Masters Scholarship" at bounding box center [388, 228] width 197 height 22
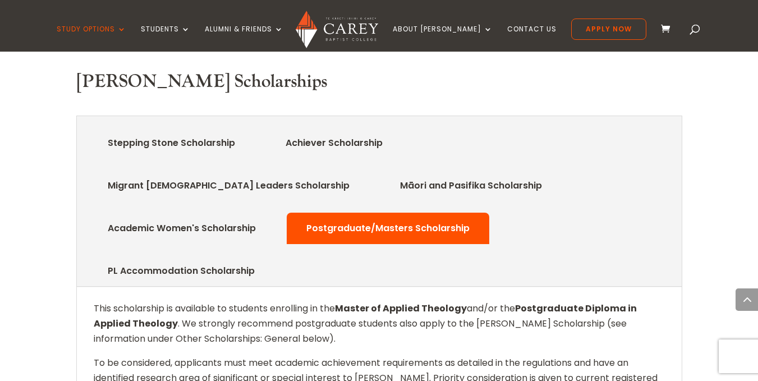
click at [236, 260] on link "PL Accommodation Scholarship" at bounding box center [181, 271] width 181 height 22
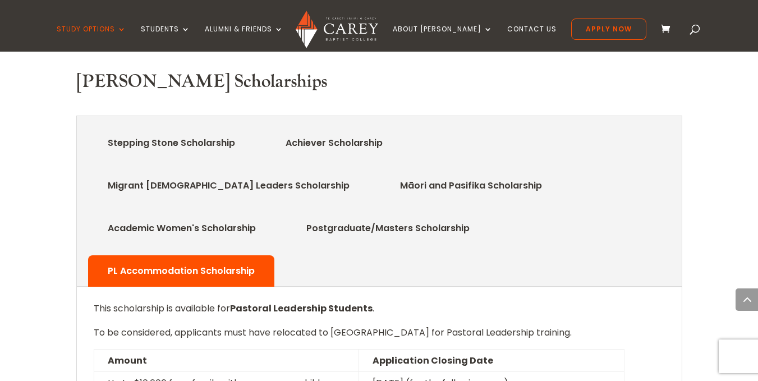
drag, startPoint x: 110, startPoint y: 309, endPoint x: 258, endPoint y: 313, distance: 148.2
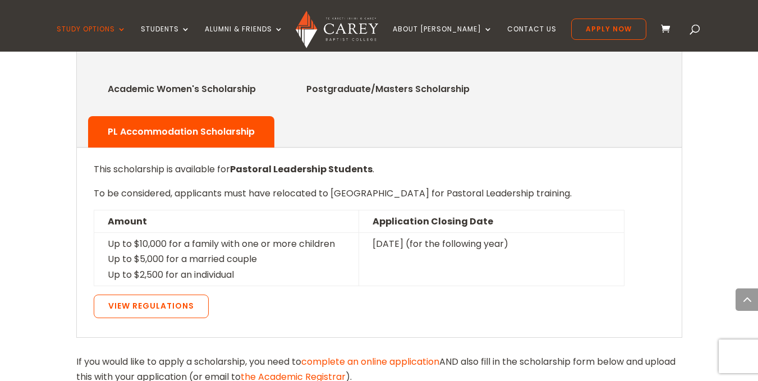
click at [332, 235] on div "[PERSON_NAME] Scholarships Stepping Stone Scholarship Achiever Scholarship Migr…" at bounding box center [379, 181] width 606 height 498
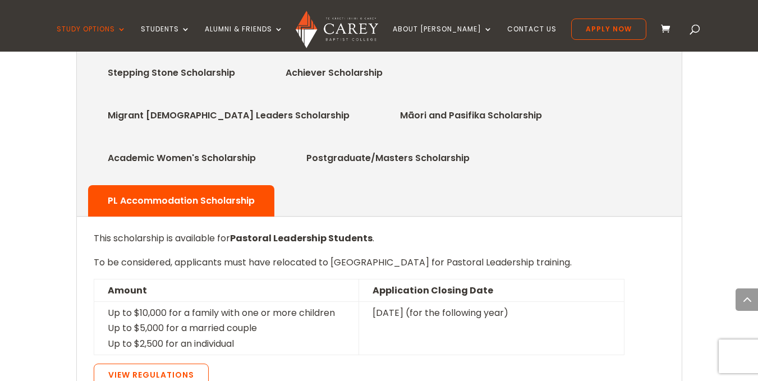
scroll to position [612, 0]
